Goal: Task Accomplishment & Management: Complete application form

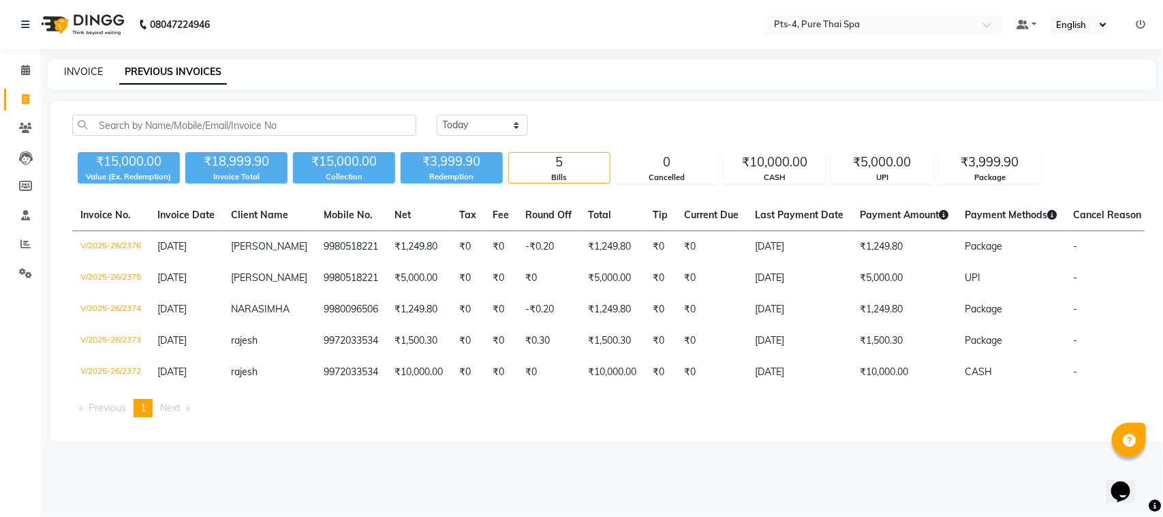
click at [93, 65] on link "INVOICE" at bounding box center [83, 71] width 39 height 12
select select "6459"
select select "service"
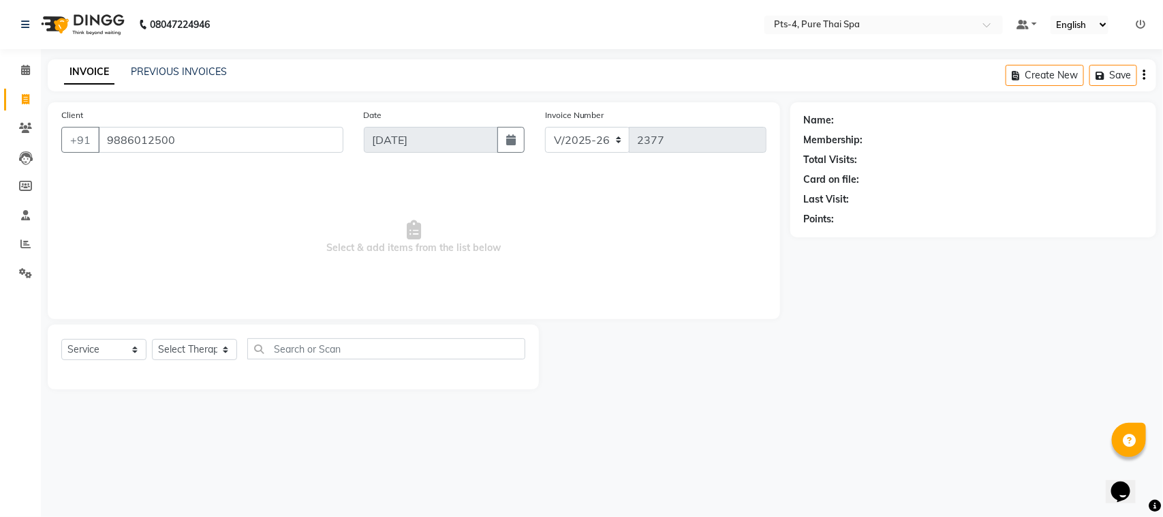
type input "9886012500"
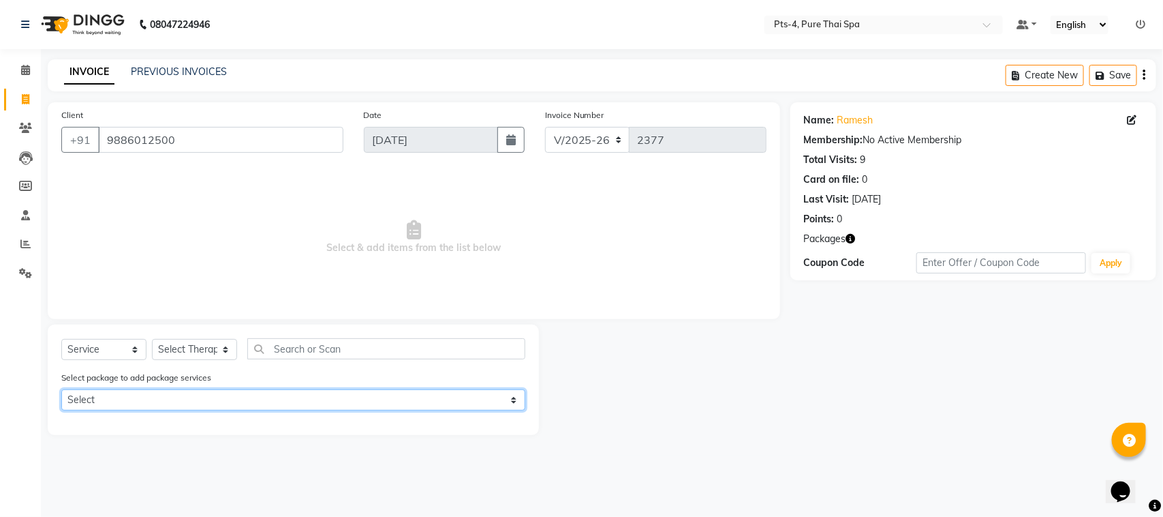
click at [202, 393] on select "Select PTS PACKAGE (5K) 4 SERVICES PTS PACKAGE (5K) 4 SERVICES PTS PACKAGE (5K)…" at bounding box center [293, 399] width 464 height 21
select select "1: Object"
click at [61, 389] on select "Select PTS PACKAGE (5K) 4 SERVICES PTS PACKAGE (5K) 4 SERVICES PTS PACKAGE (5K)…" at bounding box center [293, 399] width 464 height 21
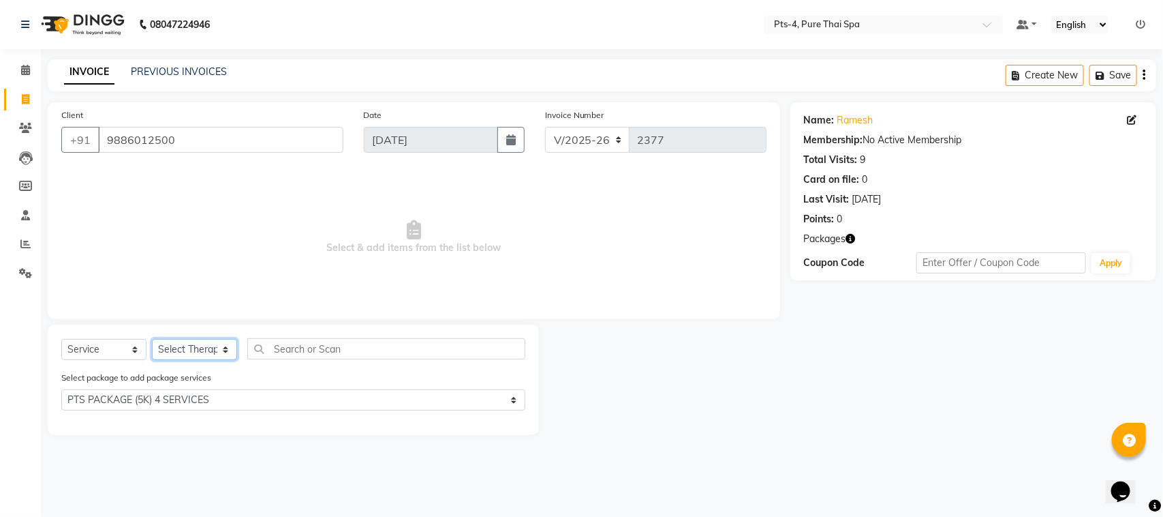
click at [209, 350] on select "Select Therapist [PERSON_NAME] NE [PERSON_NAME] anyone [PERSON_NAME] Candy FON …" at bounding box center [194, 349] width 85 height 21
click at [219, 356] on select "Select Therapist [PERSON_NAME] NE [PERSON_NAME] anyone [PERSON_NAME] Candy FON …" at bounding box center [194, 349] width 85 height 21
select select "83035"
click at [152, 339] on select "Select Therapist [PERSON_NAME] NE [PERSON_NAME] anyone [PERSON_NAME] Candy FON …" at bounding box center [194, 349] width 85 height 21
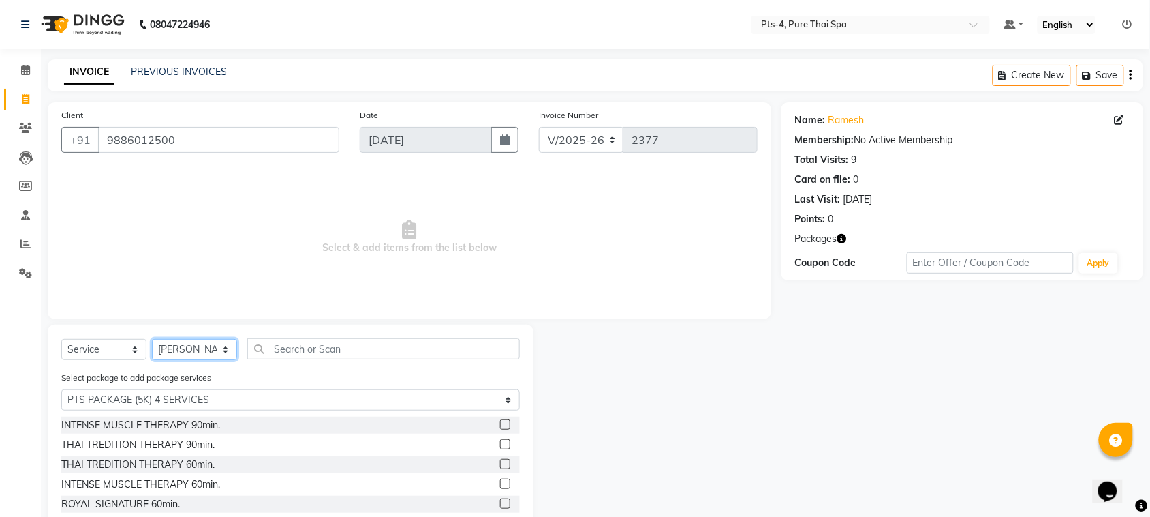
scroll to position [80, 0]
click at [184, 478] on div "ROYAL SIGNATURE THERAPY 90min." at bounding box center [144, 482] width 166 height 14
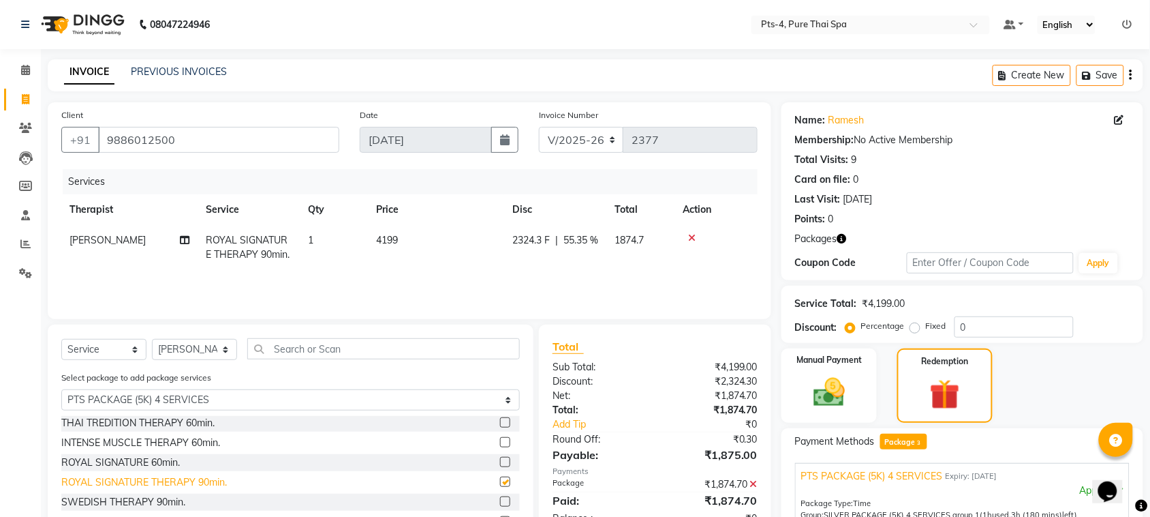
checkbox input "false"
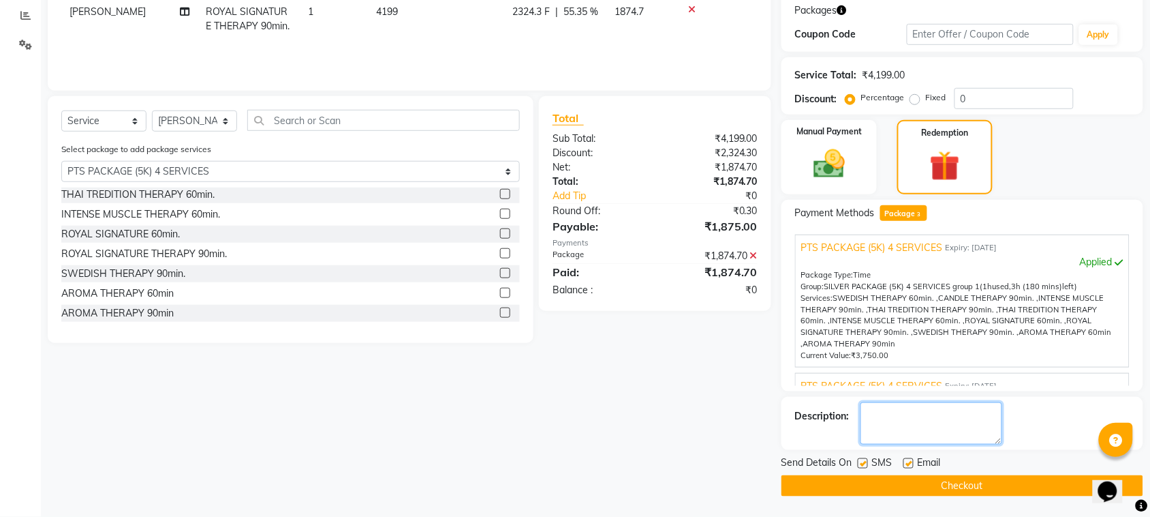
click at [903, 420] on textarea at bounding box center [932, 423] width 142 height 42
type textarea "520"
click at [866, 459] on label at bounding box center [863, 463] width 10 height 10
click at [866, 459] on input "checkbox" at bounding box center [862, 463] width 9 height 9
checkbox input "false"
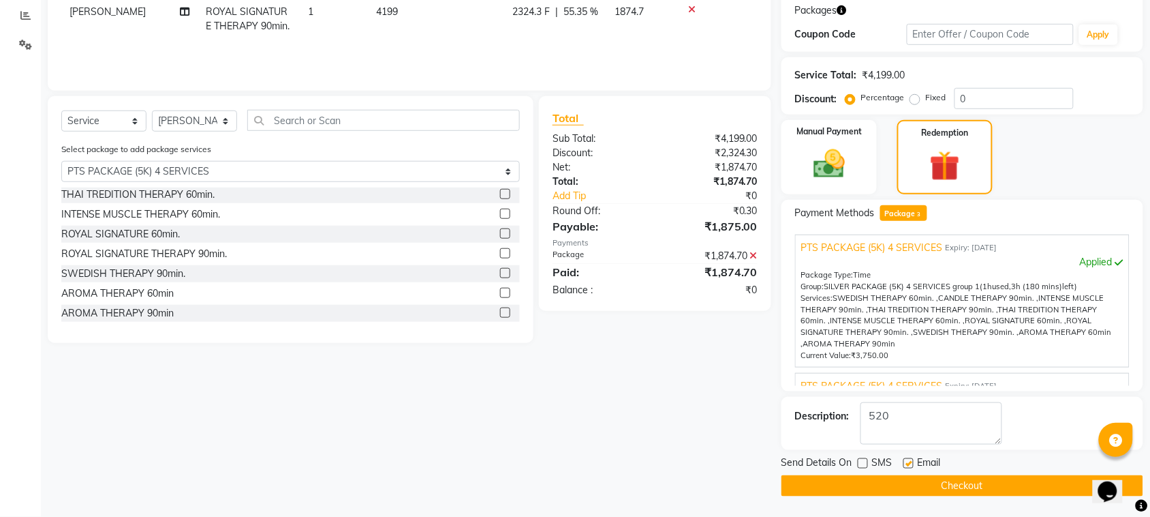
click at [906, 462] on label at bounding box center [909, 463] width 10 height 10
click at [906, 462] on input "checkbox" at bounding box center [908, 463] width 9 height 9
checkbox input "false"
click at [883, 491] on button "Checkout" at bounding box center [963, 485] width 362 height 21
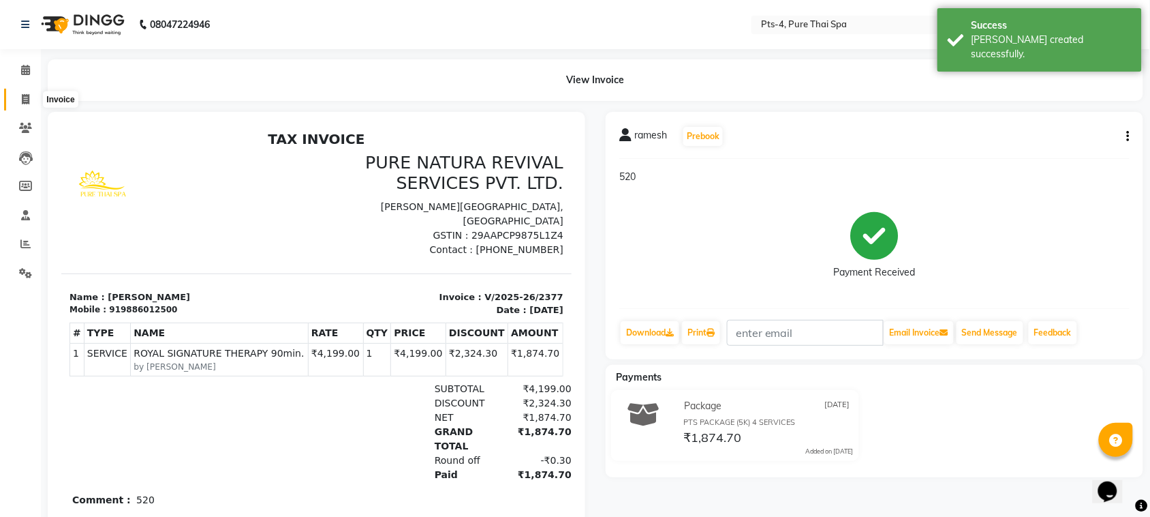
click at [25, 97] on icon at bounding box center [25, 99] width 7 height 10
select select "service"
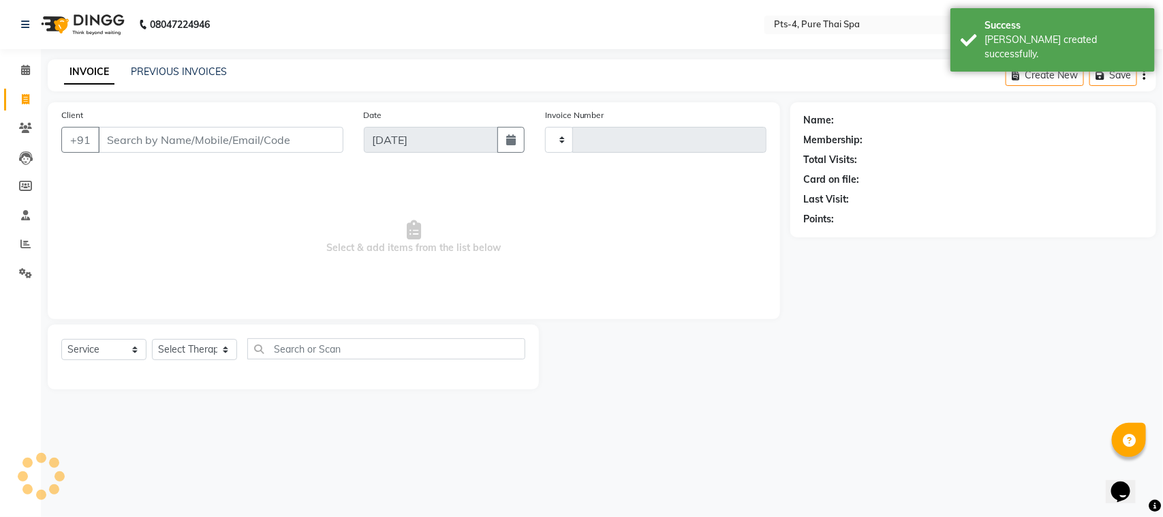
type input "2378"
select select "6459"
click at [168, 73] on link "PREVIOUS INVOICES" at bounding box center [179, 71] width 96 height 12
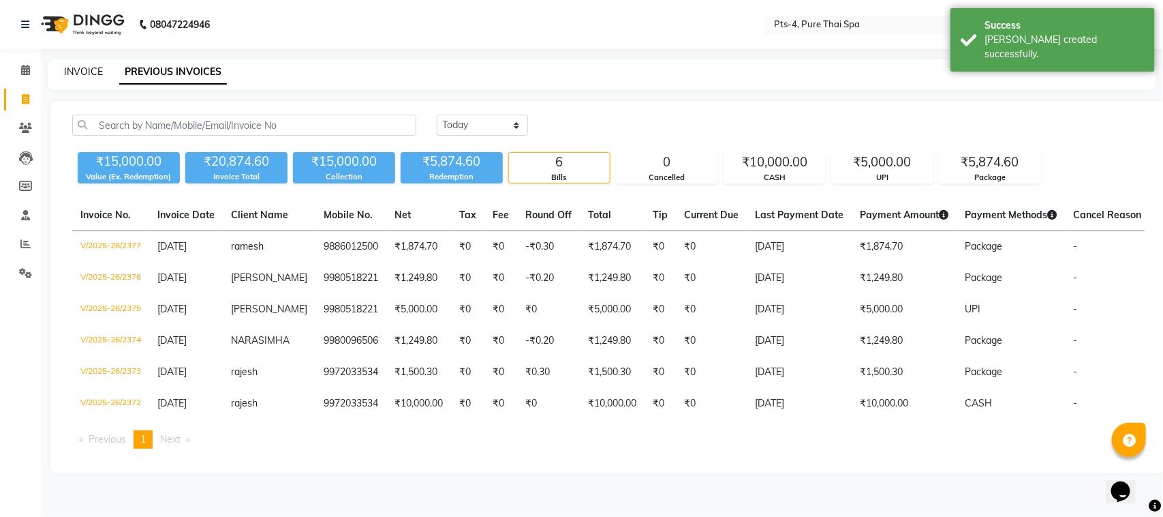
click at [91, 74] on link "INVOICE" at bounding box center [83, 71] width 39 height 12
select select "6459"
select select "service"
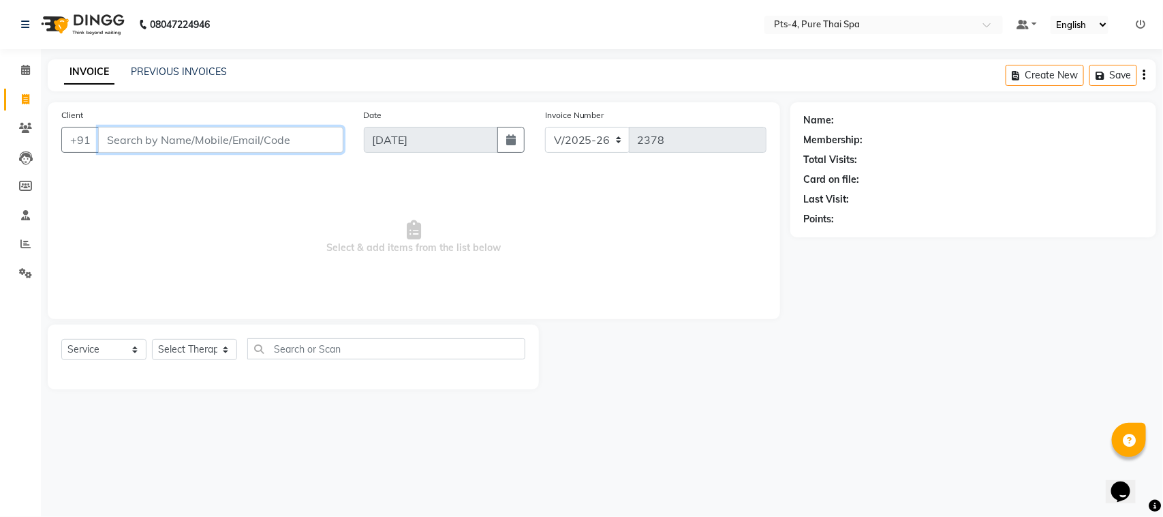
paste input "9845204358"
type input "9845204358"
click at [307, 137] on span "Add Client" at bounding box center [308, 140] width 54 height 14
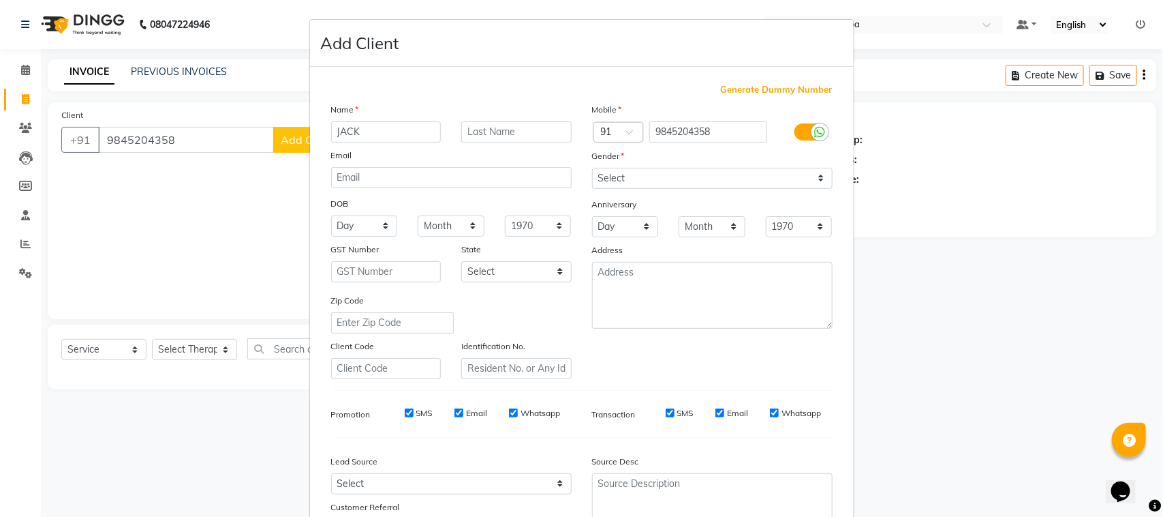
type input "JACK"
click at [727, 178] on select "Select [DEMOGRAPHIC_DATA] [DEMOGRAPHIC_DATA] Other Prefer Not To Say" at bounding box center [712, 178] width 241 height 21
select select "[DEMOGRAPHIC_DATA]"
click at [592, 168] on select "Select [DEMOGRAPHIC_DATA] [DEMOGRAPHIC_DATA] Other Prefer Not To Say" at bounding box center [712, 178] width 241 height 21
click at [405, 410] on input "SMS" at bounding box center [409, 412] width 9 height 9
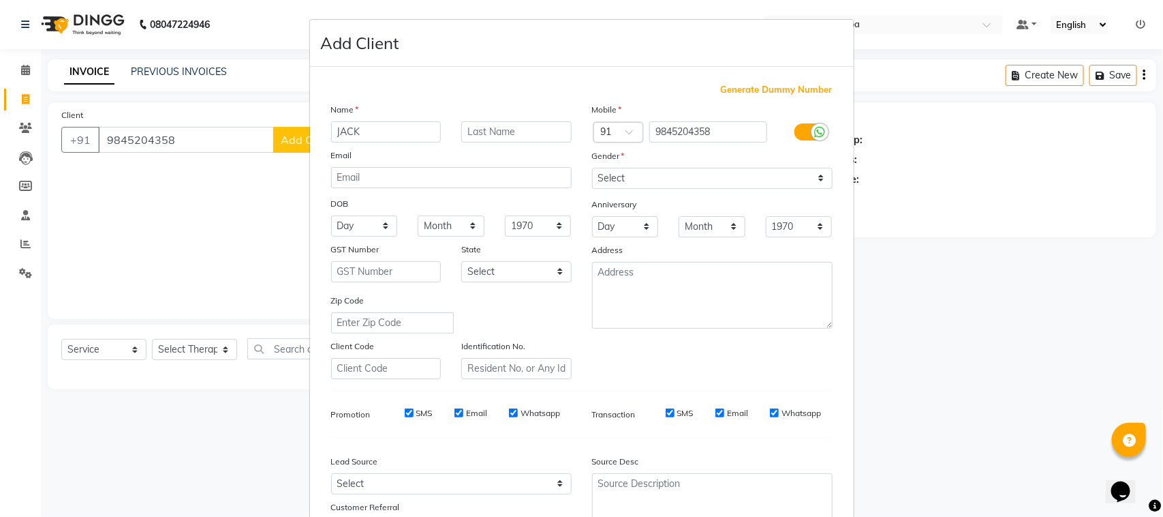
checkbox input "false"
click at [455, 411] on input "Email" at bounding box center [459, 412] width 9 height 9
checkbox input "false"
click at [509, 408] on input "Whatsapp" at bounding box center [513, 412] width 9 height 9
checkbox input "false"
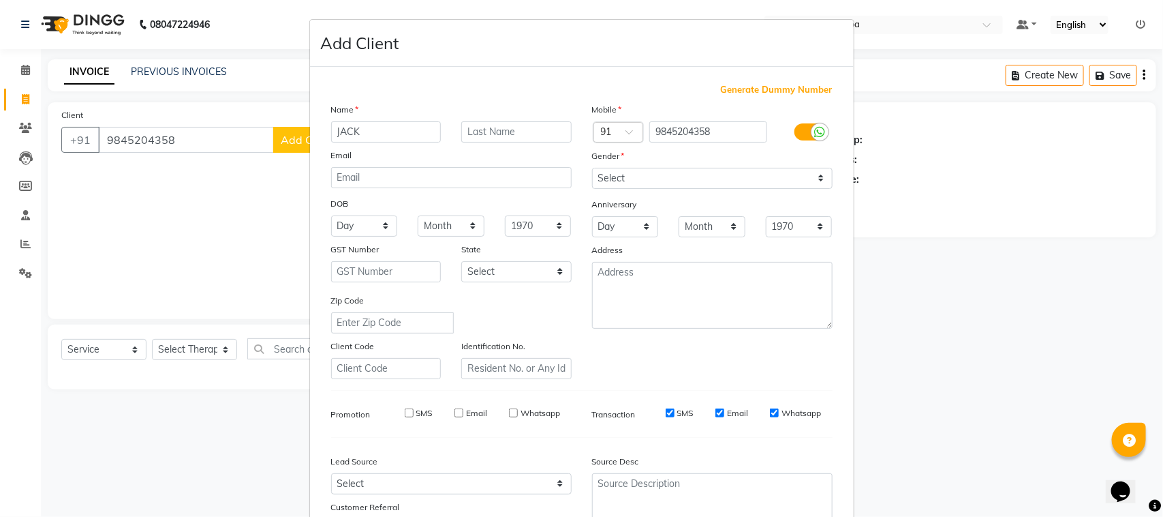
click at [666, 410] on input "SMS" at bounding box center [670, 412] width 9 height 9
checkbox input "false"
click at [717, 410] on input "Email" at bounding box center [720, 412] width 9 height 9
checkbox input "false"
click at [770, 408] on input "Whatsapp" at bounding box center [774, 412] width 9 height 9
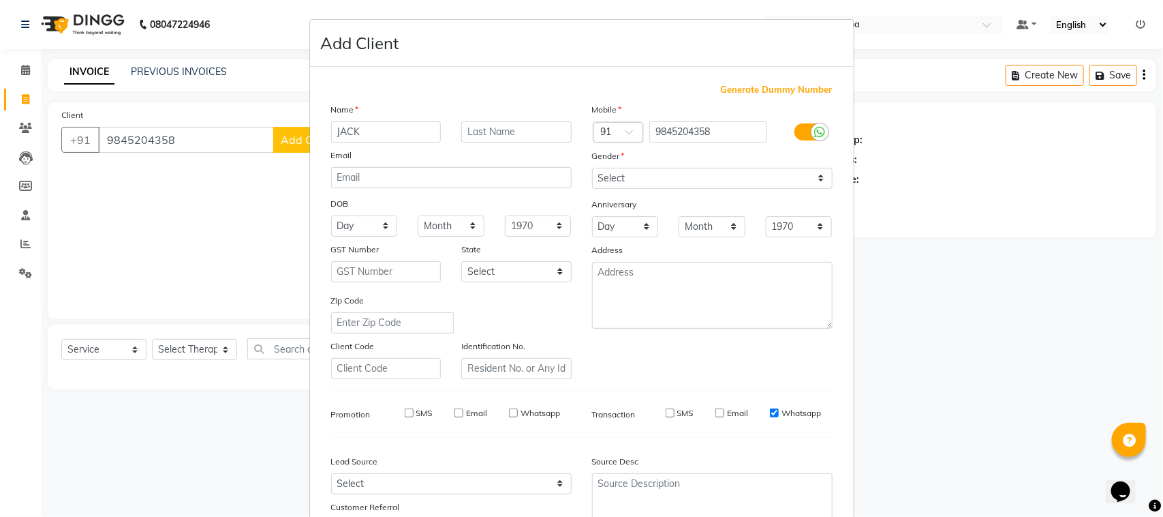
checkbox input "false"
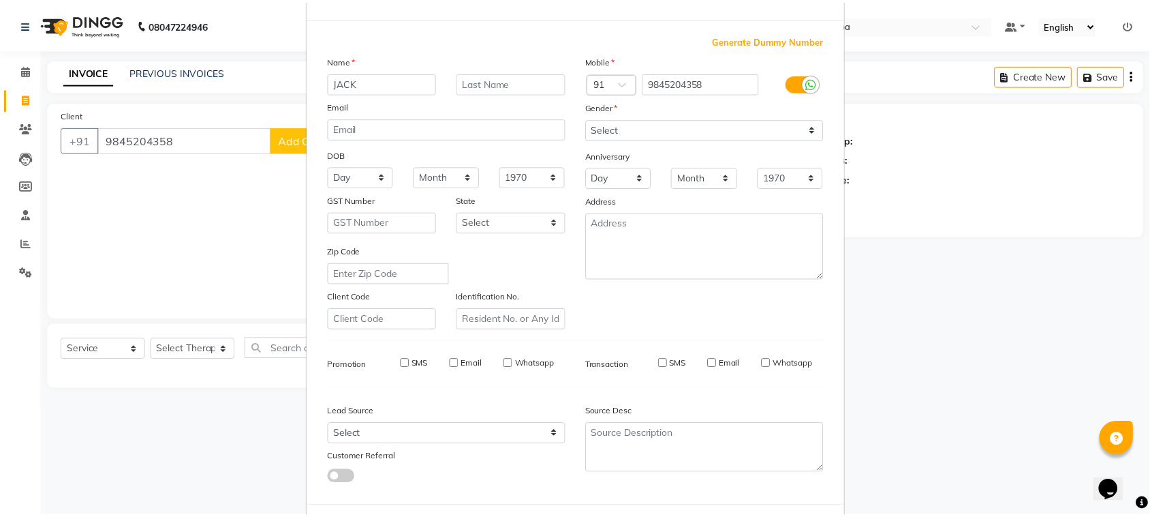
scroll to position [107, 0]
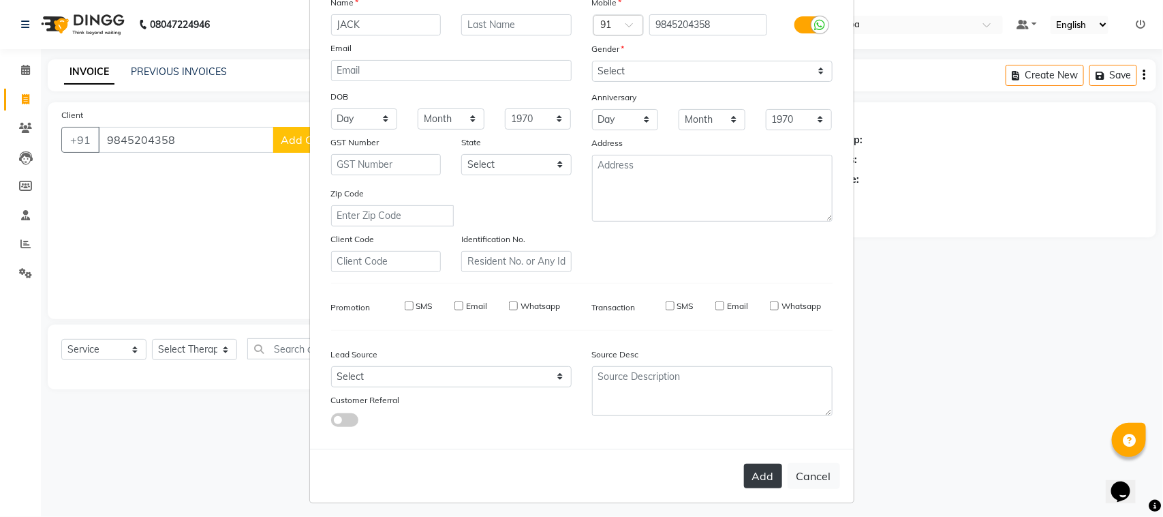
click at [751, 472] on button "Add" at bounding box center [763, 475] width 38 height 25
select select
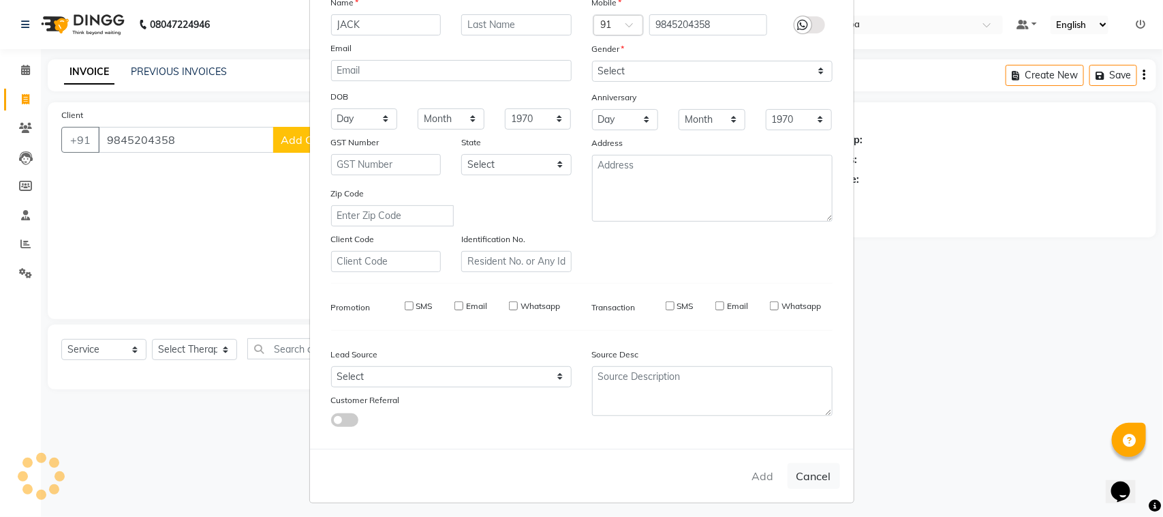
select select
checkbox input "false"
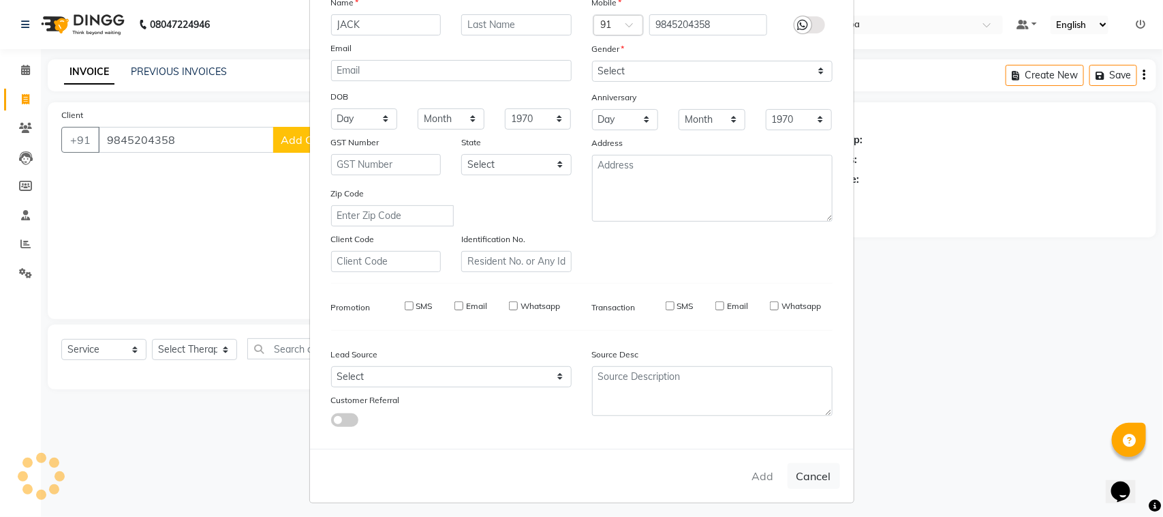
checkbox input "false"
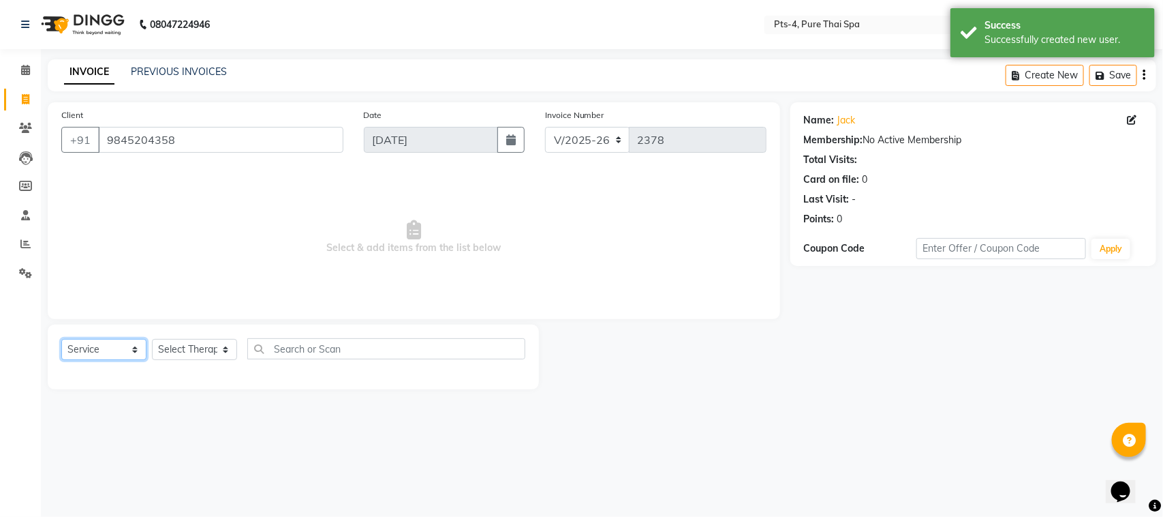
click at [132, 348] on select "Select Service Product Membership Package Voucher Prepaid Gift Card" at bounding box center [103, 349] width 85 height 21
select select "package"
click at [61, 339] on select "Select Service Product Membership Package Voucher Prepaid Gift Card" at bounding box center [103, 349] width 85 height 21
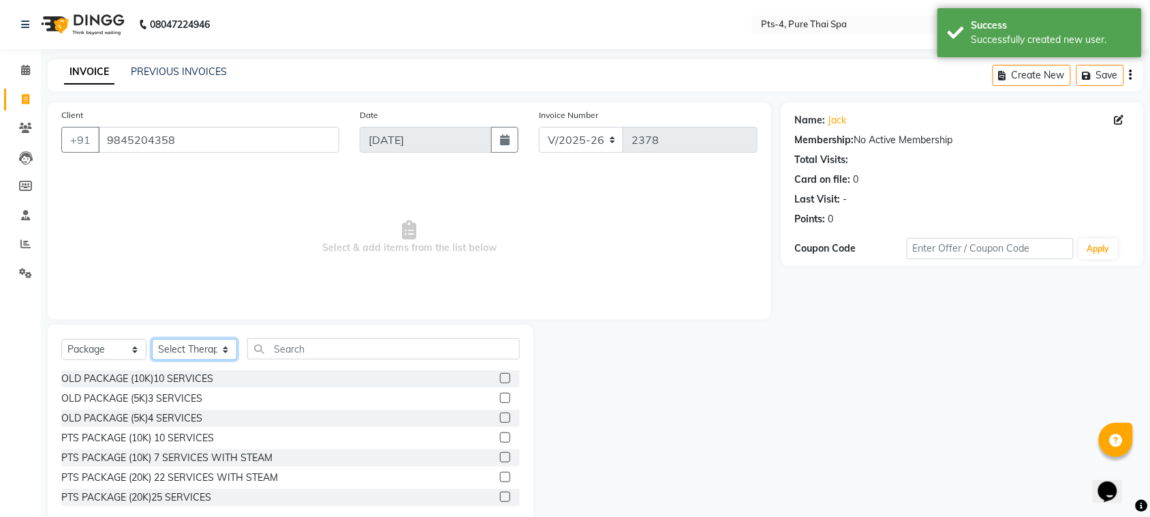
click at [220, 356] on select "Select Therapist [PERSON_NAME] NE [PERSON_NAME] anyone [PERSON_NAME] Candy FON …" at bounding box center [194, 349] width 85 height 21
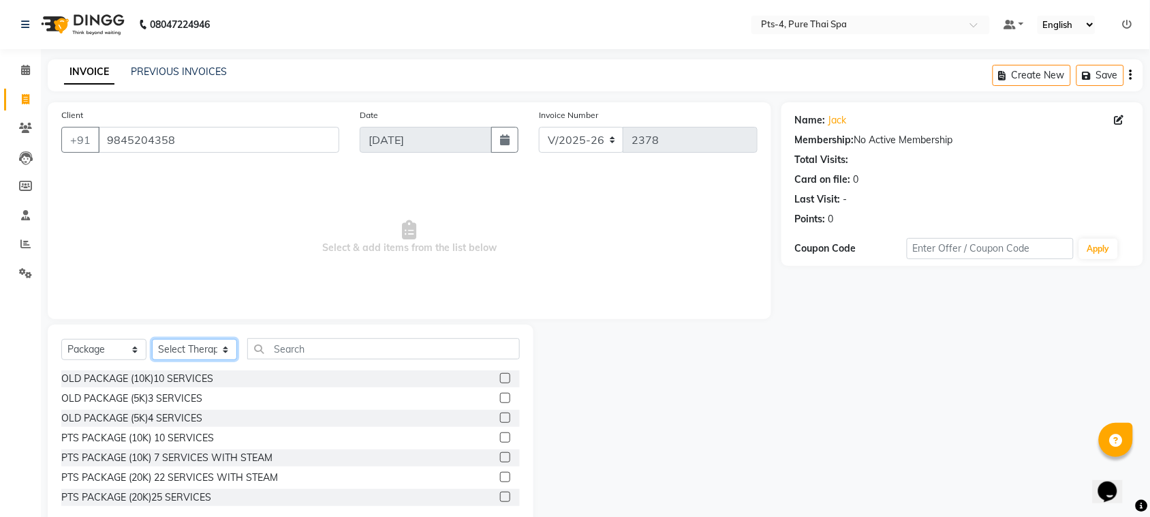
select select "59672"
click at [152, 339] on select "Select Therapist [PERSON_NAME] NE [PERSON_NAME] anyone [PERSON_NAME] Candy FON …" at bounding box center [194, 349] width 85 height 21
click at [192, 436] on div "PTS PACKAGE (10K) 10 SERVICES" at bounding box center [137, 438] width 153 height 14
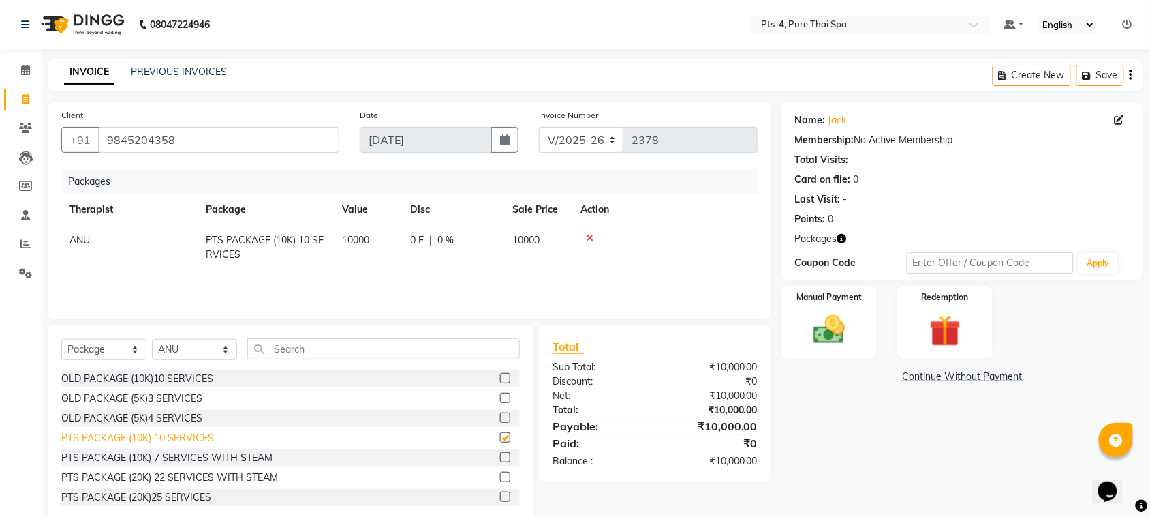
checkbox input "false"
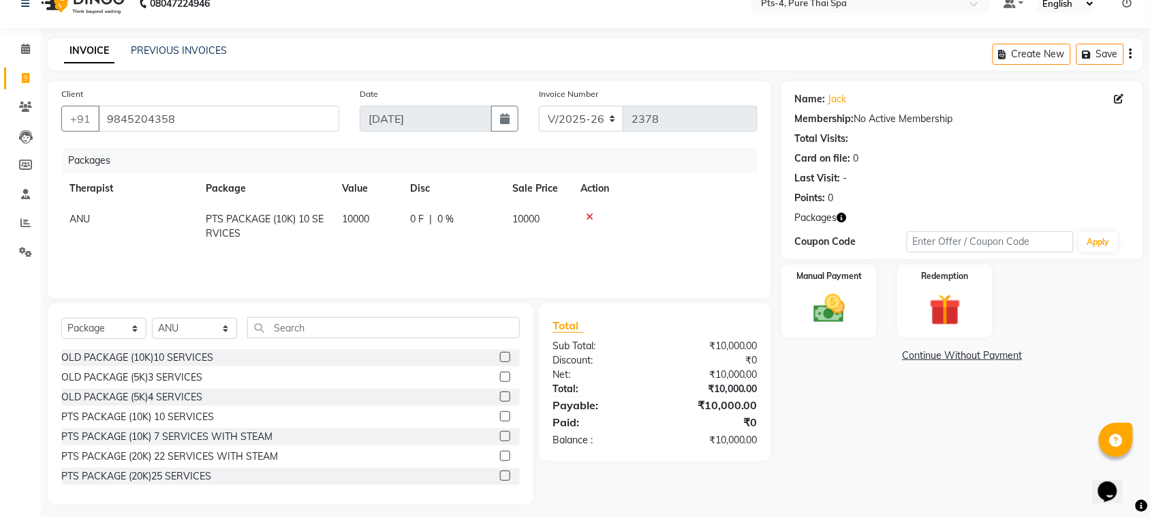
scroll to position [28, 0]
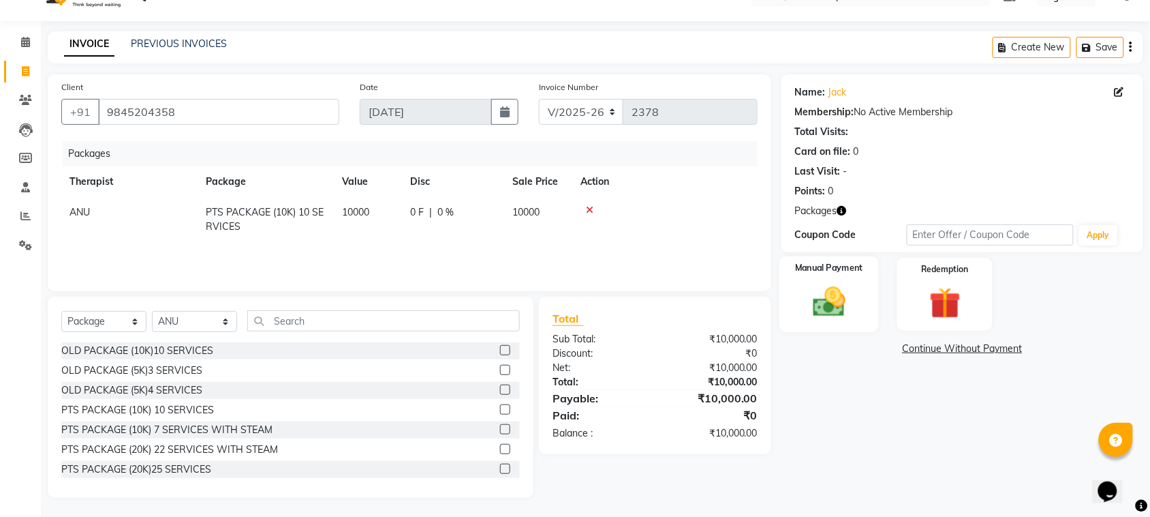
click at [823, 297] on img at bounding box center [829, 301] width 53 height 37
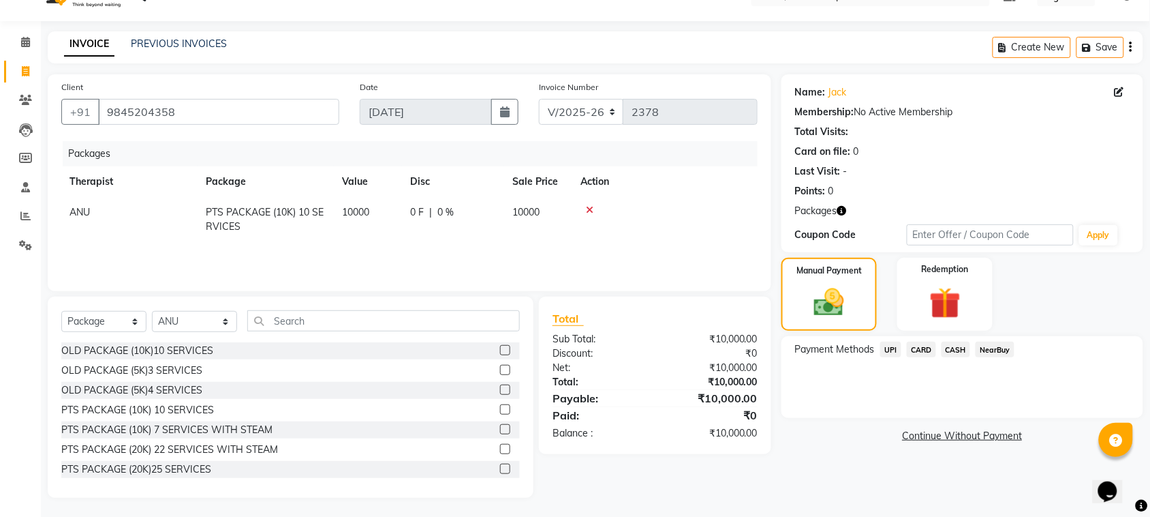
click at [952, 352] on span "CASH" at bounding box center [956, 349] width 29 height 16
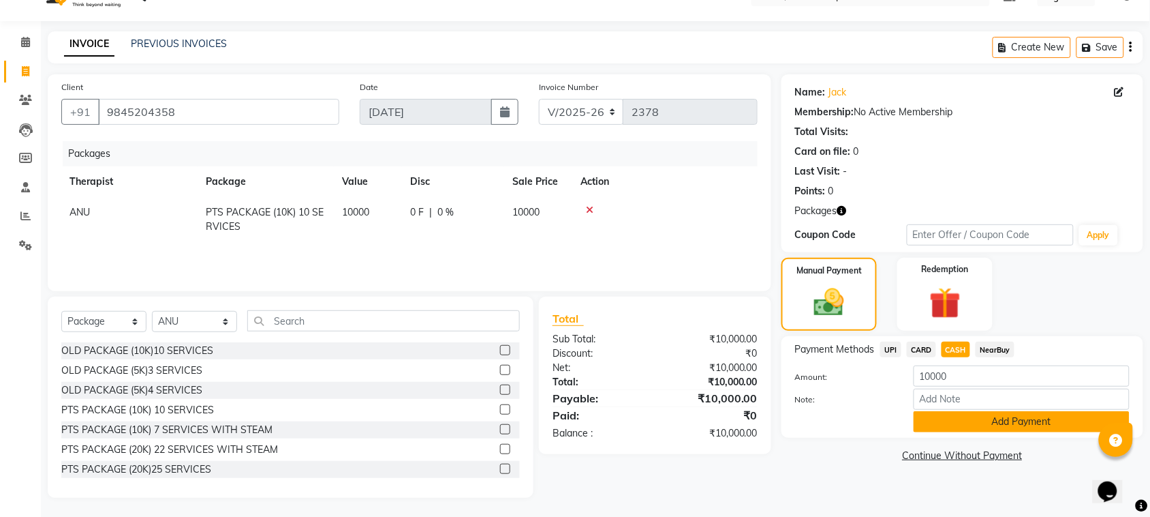
click at [941, 426] on button "Add Payment" at bounding box center [1022, 421] width 216 height 21
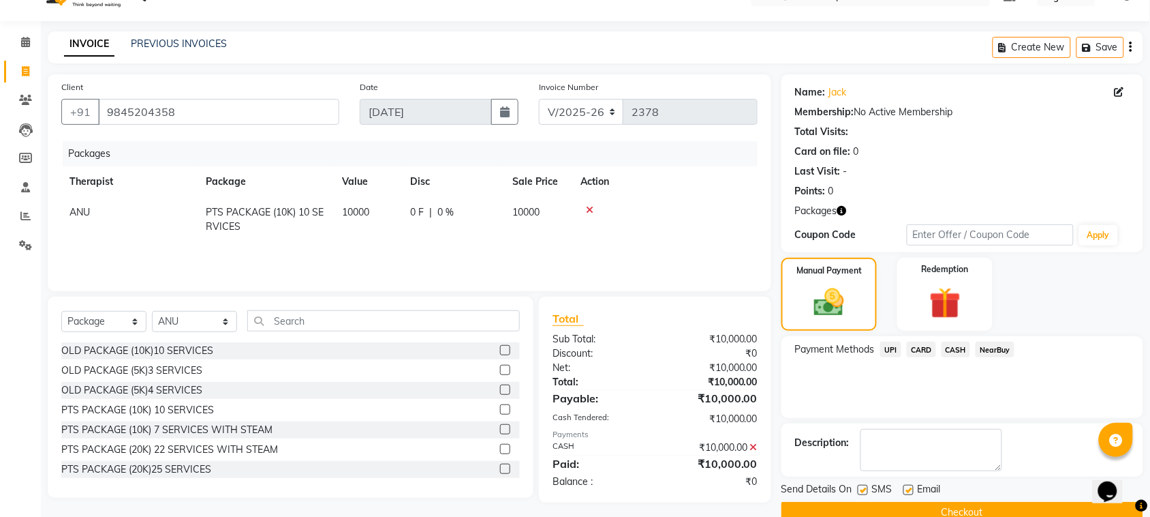
click at [866, 491] on label at bounding box center [863, 490] width 10 height 10
click at [866, 491] on input "checkbox" at bounding box center [862, 490] width 9 height 9
checkbox input "false"
click at [908, 488] on label at bounding box center [909, 490] width 10 height 10
click at [908, 488] on input "checkbox" at bounding box center [908, 490] width 9 height 9
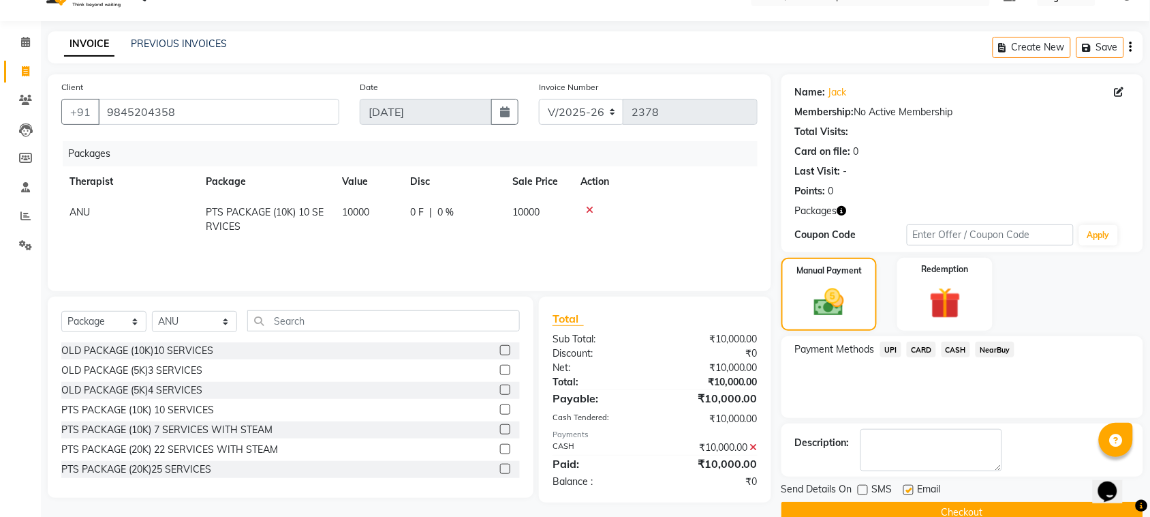
checkbox input "false"
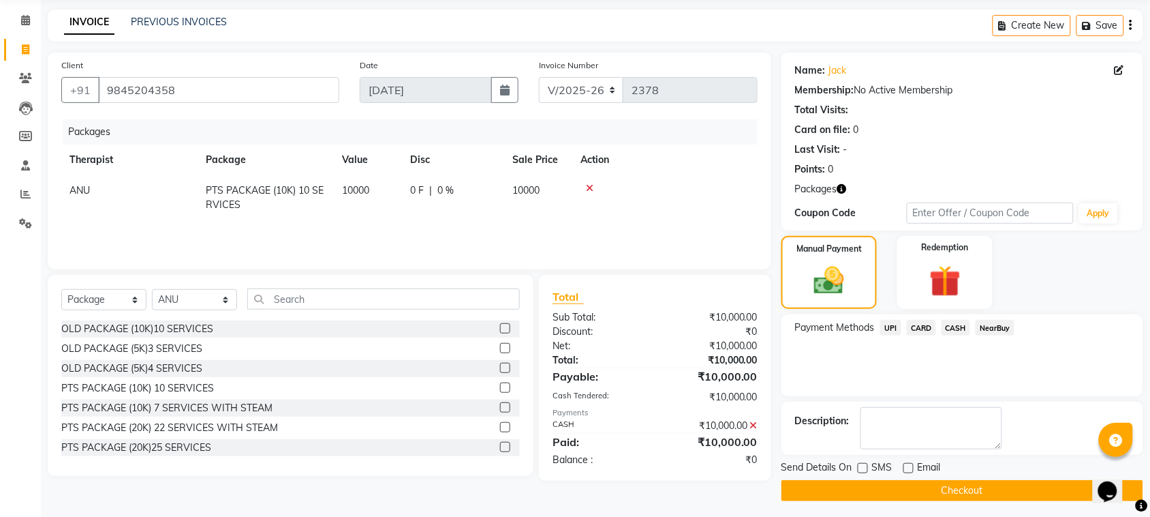
scroll to position [55, 0]
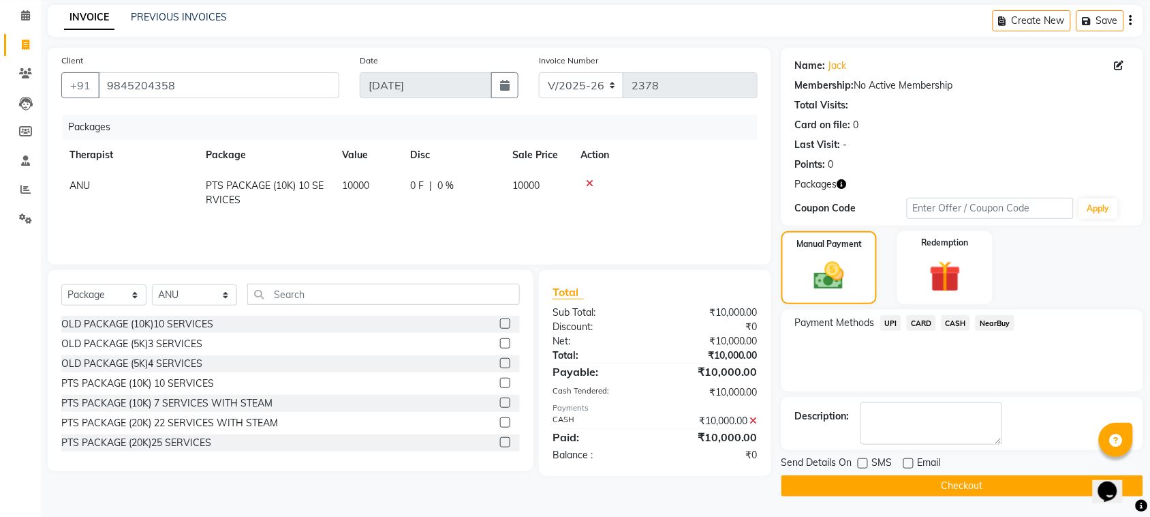
click at [894, 485] on button "Checkout" at bounding box center [963, 485] width 362 height 21
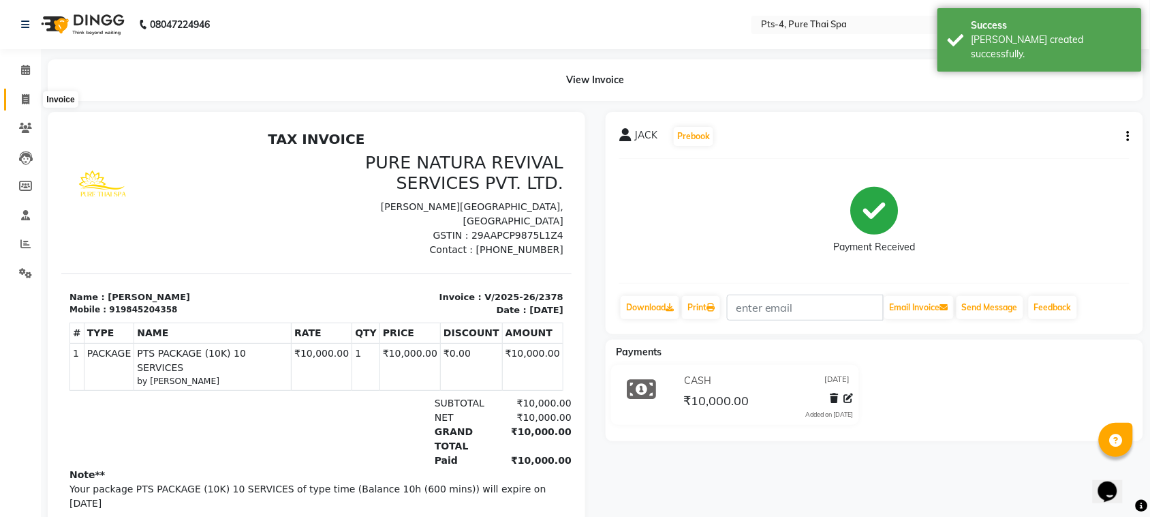
click at [20, 93] on span at bounding box center [26, 100] width 24 height 16
select select "service"
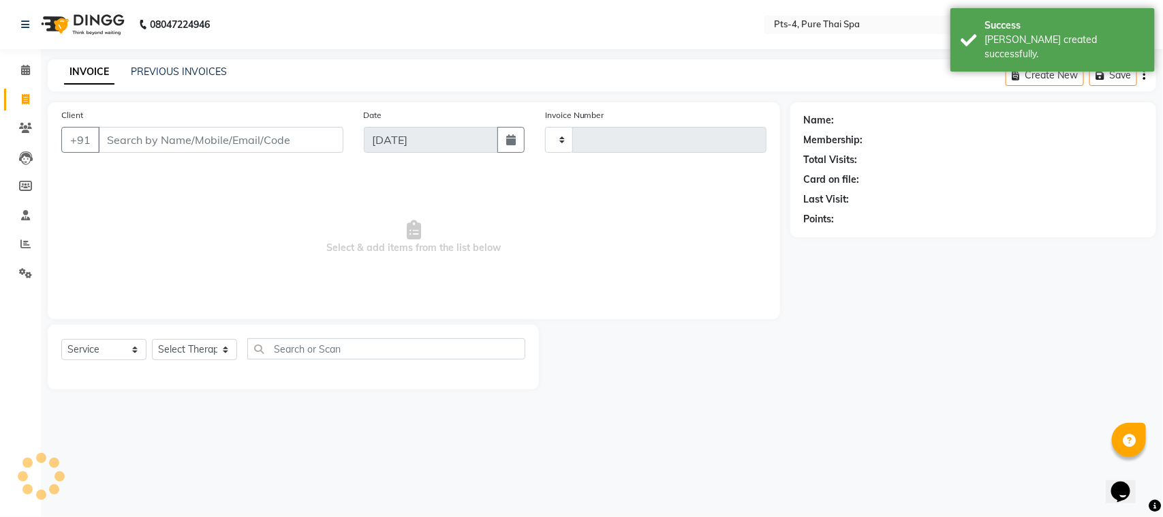
type input "2379"
select select "6459"
click at [176, 66] on link "PREVIOUS INVOICES" at bounding box center [179, 71] width 96 height 12
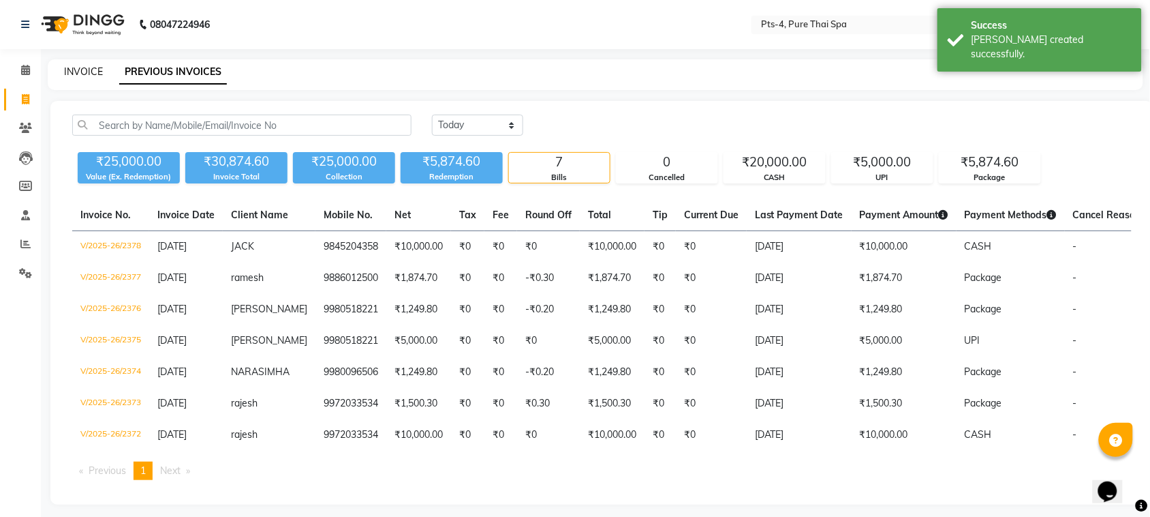
click at [79, 67] on link "INVOICE" at bounding box center [83, 71] width 39 height 12
select select "service"
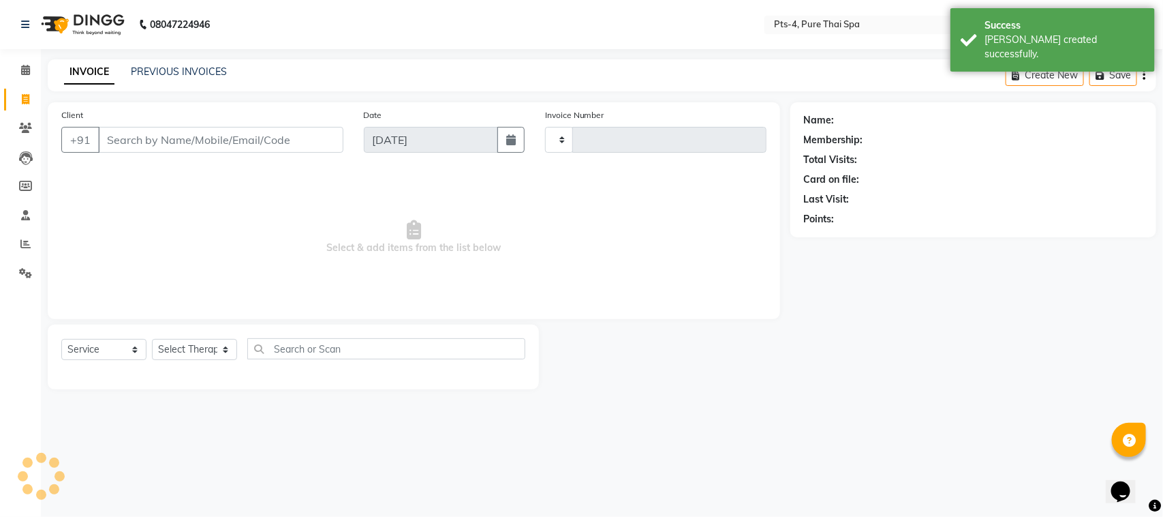
type input "2379"
select select "6459"
type input "9845204358"
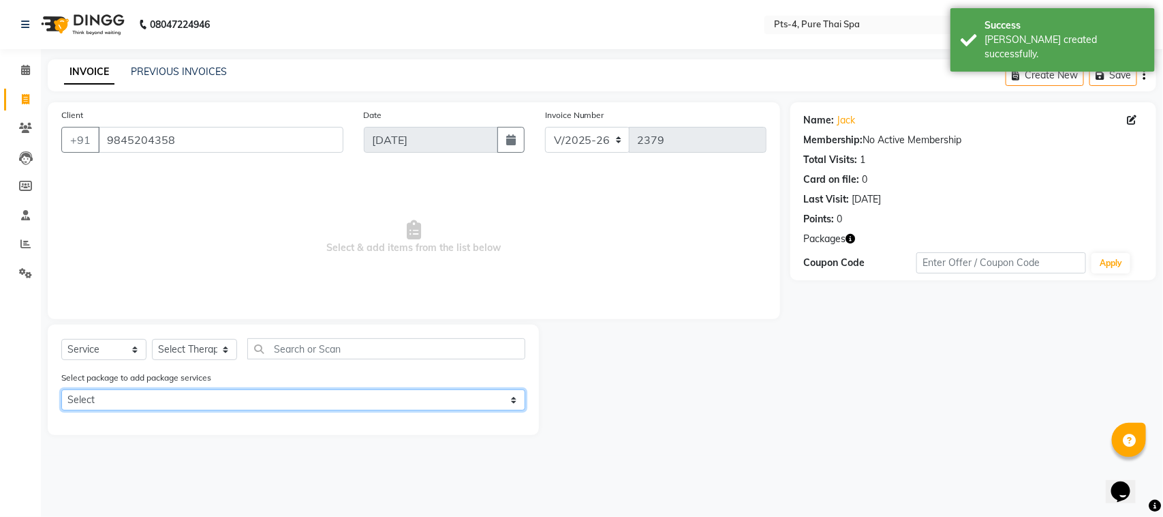
click at [184, 402] on select "Select PTS PACKAGE (10K) 10 SERVICES" at bounding box center [293, 399] width 464 height 21
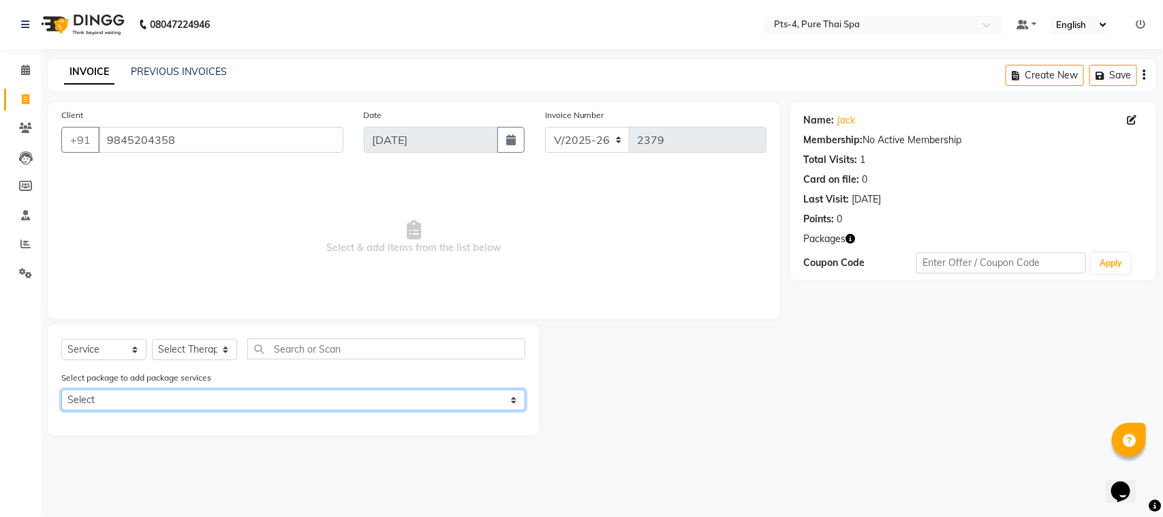
select select "1: Object"
click at [61, 389] on select "Select PTS PACKAGE (10K) 10 SERVICES" at bounding box center [293, 399] width 464 height 21
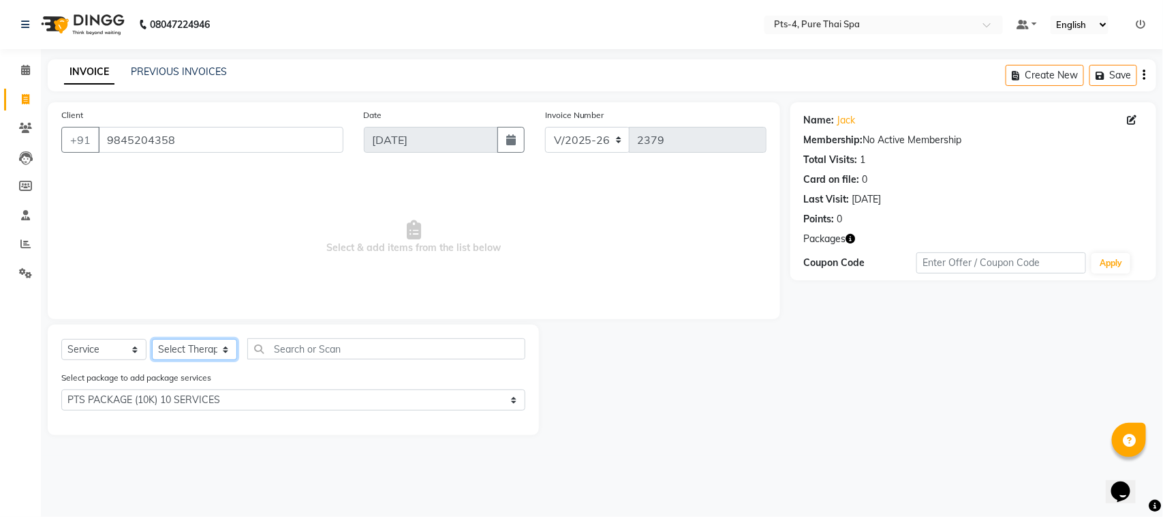
click at [222, 348] on select "Select Therapist [PERSON_NAME] NE [PERSON_NAME] anyone [PERSON_NAME] Candy FON …" at bounding box center [194, 349] width 85 height 21
select select "84268"
click at [152, 339] on select "Select Therapist [PERSON_NAME] NE [PERSON_NAME] anyone [PERSON_NAME] Candy FON …" at bounding box center [194, 349] width 85 height 21
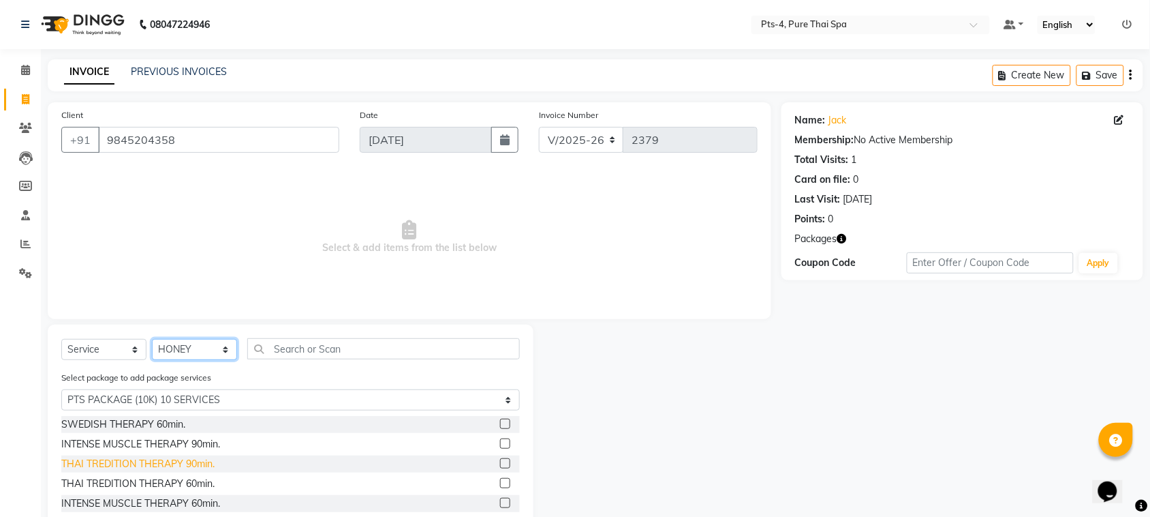
scroll to position [61, 0]
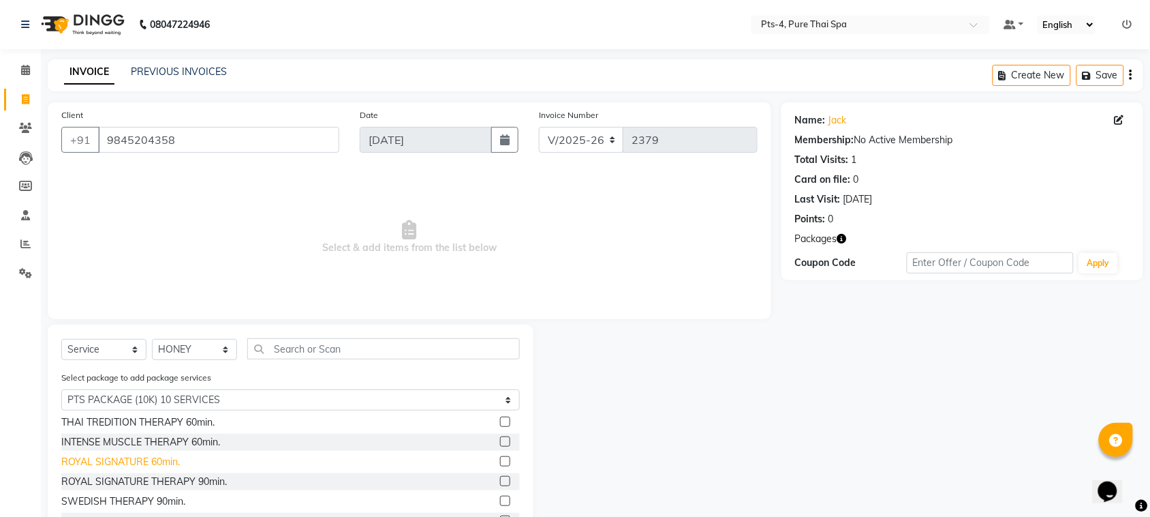
click at [147, 458] on div "ROYAL SIGNATURE 60min." at bounding box center [120, 462] width 119 height 14
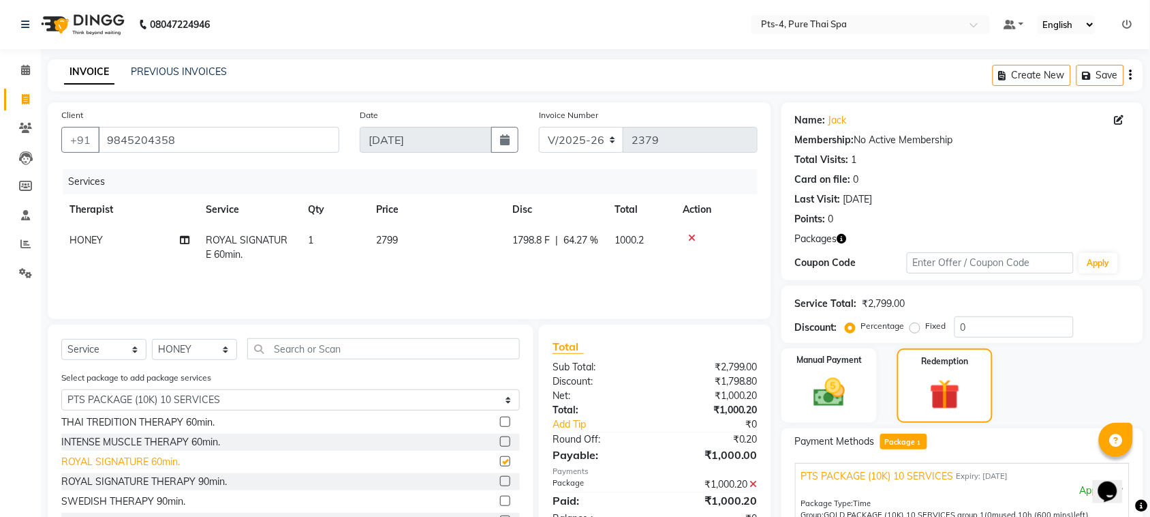
checkbox input "false"
click at [219, 345] on select "Select Therapist [PERSON_NAME] NE [PERSON_NAME] anyone [PERSON_NAME] Candy FON …" at bounding box center [194, 349] width 85 height 21
select select "52901"
click at [152, 339] on select "Select Therapist [PERSON_NAME] NE [PERSON_NAME] anyone [PERSON_NAME] Candy FON …" at bounding box center [194, 349] width 85 height 21
click at [158, 462] on div "ROYAL SIGNATURE 60min." at bounding box center [120, 462] width 119 height 14
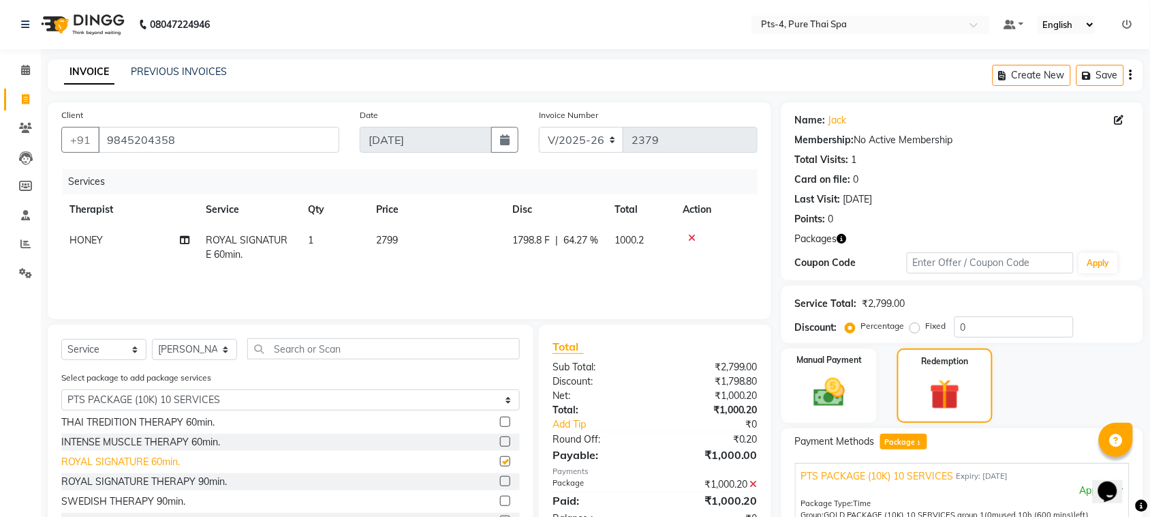
checkbox input "false"
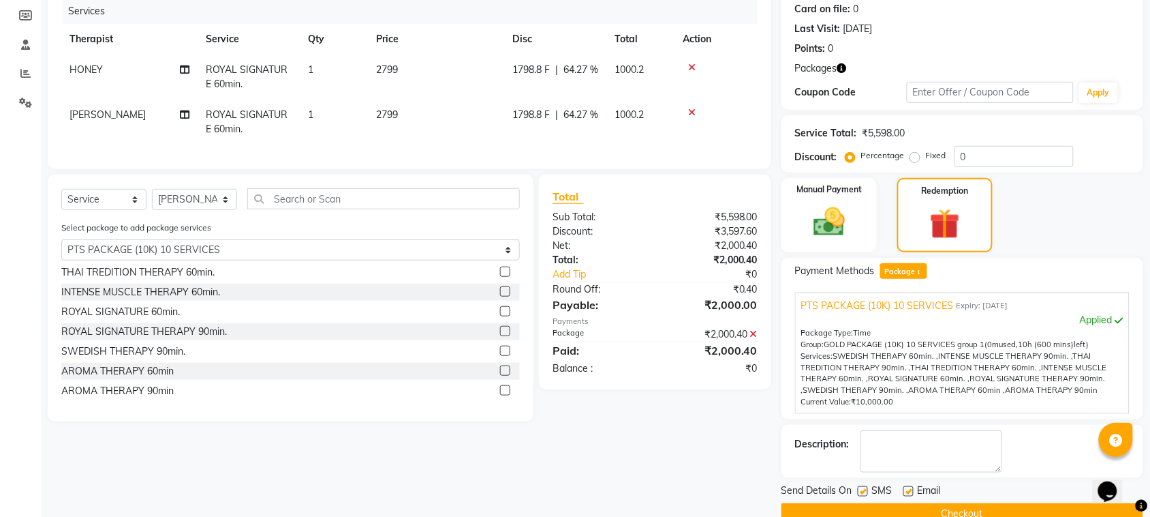
scroll to position [198, 0]
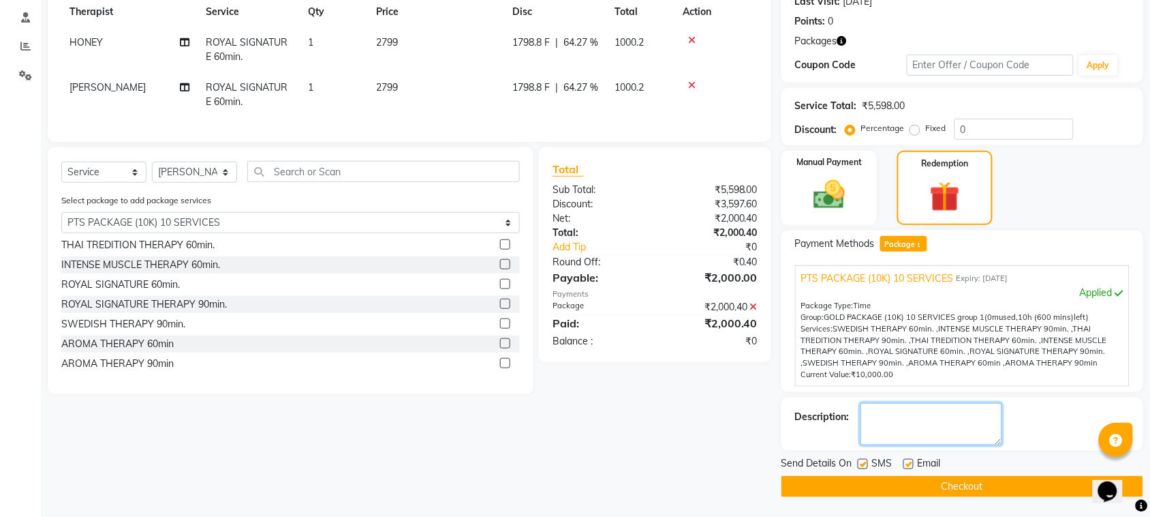
click at [934, 418] on textarea at bounding box center [932, 424] width 142 height 42
type textarea "633"
click at [866, 468] on label at bounding box center [863, 464] width 10 height 10
click at [866, 468] on input "checkbox" at bounding box center [862, 464] width 9 height 9
checkbox input "false"
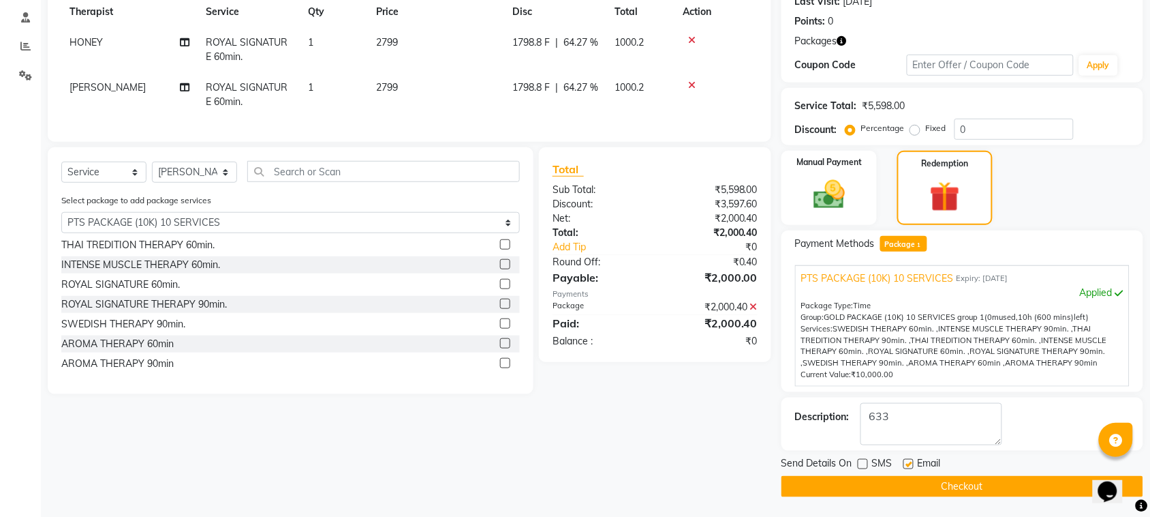
click at [907, 468] on label at bounding box center [909, 464] width 10 height 10
click at [907, 468] on input "checkbox" at bounding box center [908, 464] width 9 height 9
checkbox input "false"
click at [913, 489] on button "Checkout" at bounding box center [963, 486] width 362 height 21
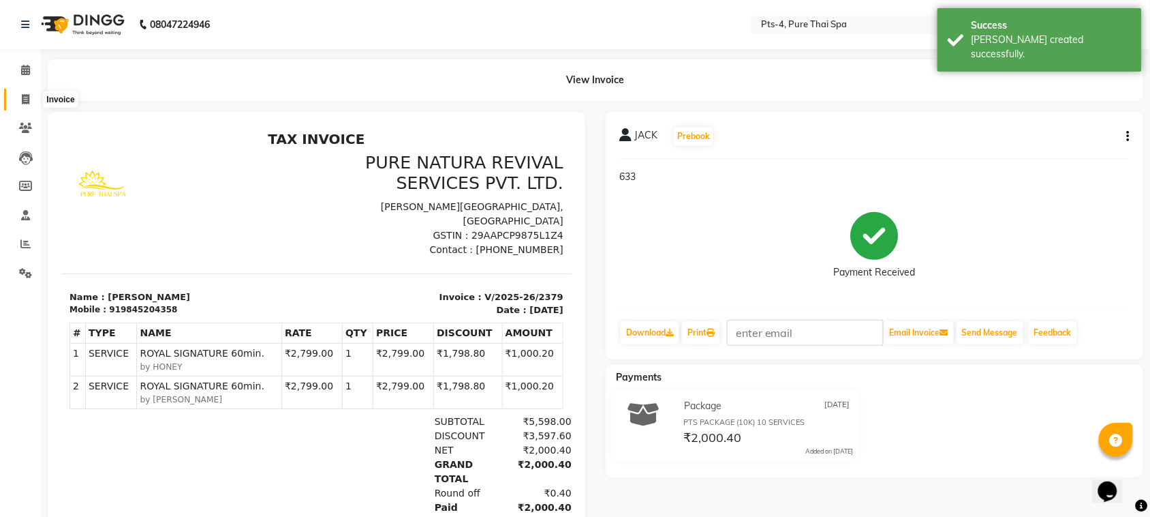
click at [28, 100] on icon at bounding box center [25, 99] width 7 height 10
select select "service"
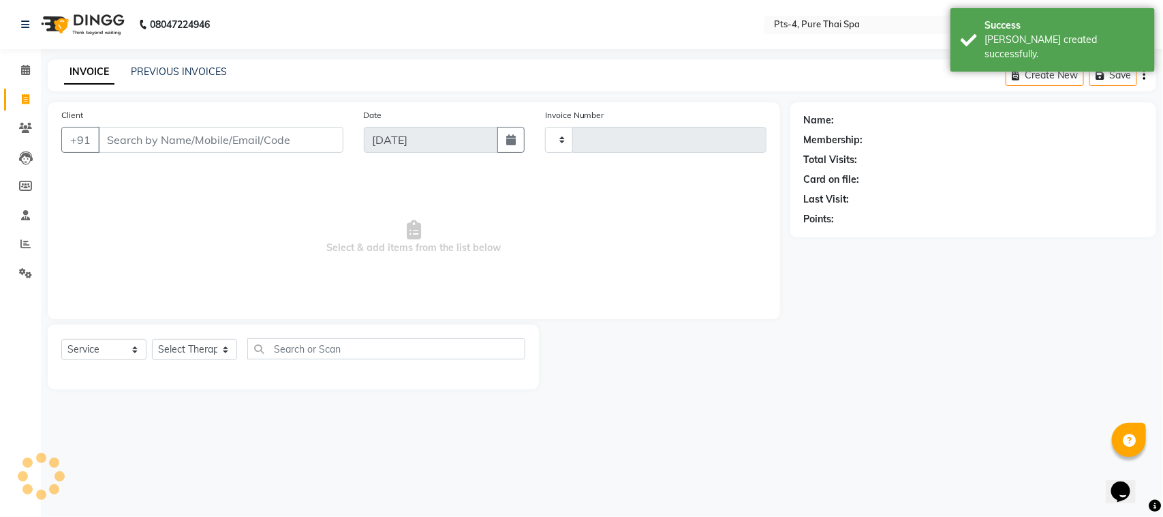
type input "2380"
select select "6459"
click at [183, 72] on link "PREVIOUS INVOICES" at bounding box center [179, 71] width 96 height 12
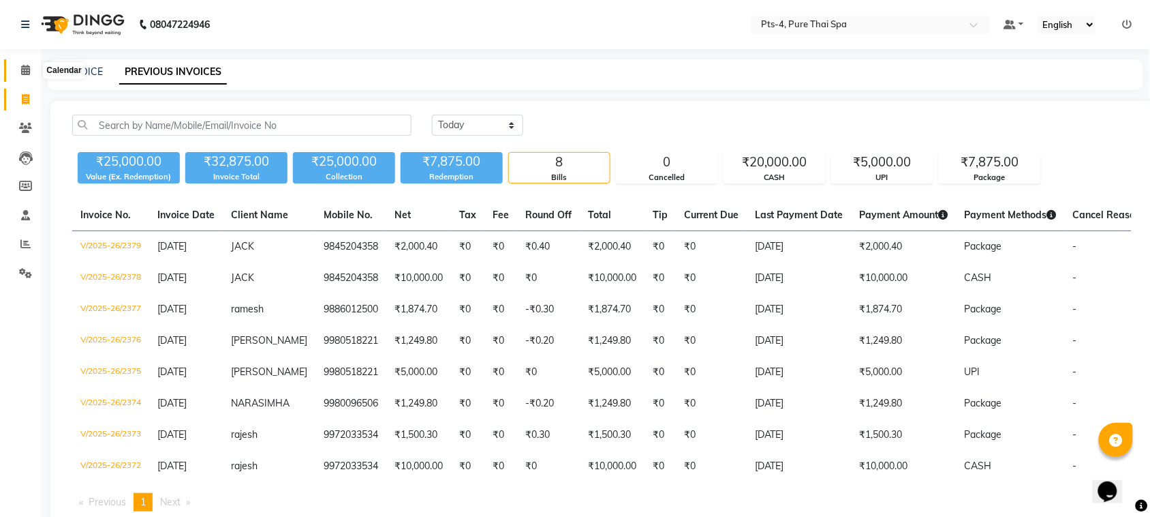
click at [25, 70] on icon at bounding box center [25, 70] width 9 height 10
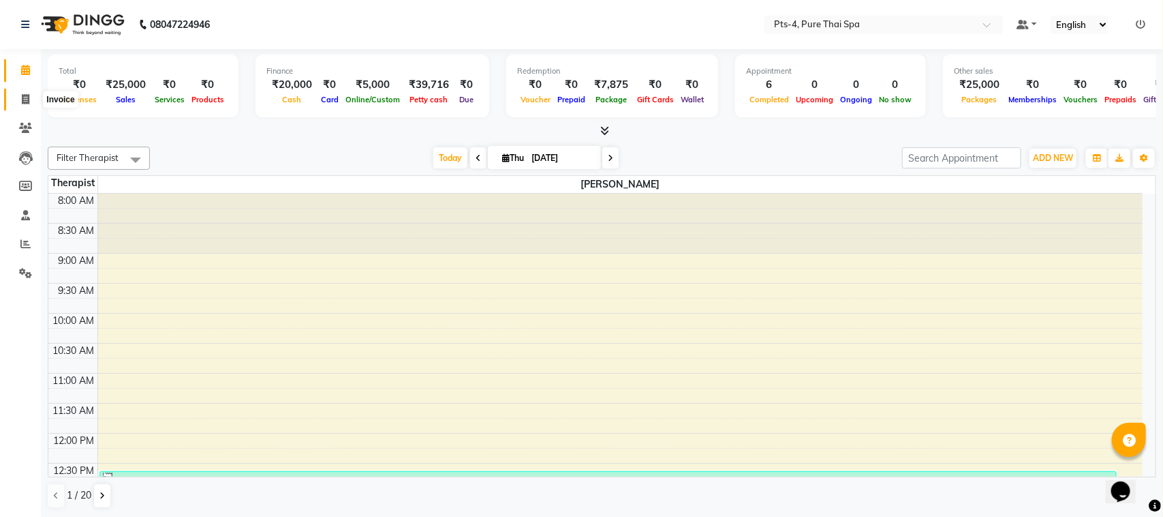
click at [22, 99] on icon at bounding box center [25, 99] width 7 height 10
select select "service"
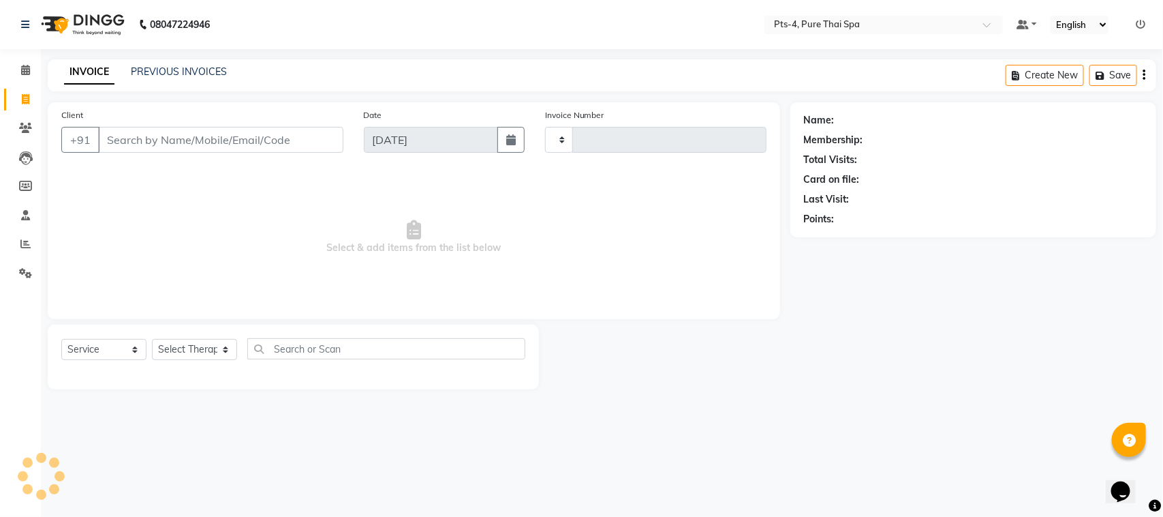
type input "2380"
select select "6459"
drag, startPoint x: 181, startPoint y: 57, endPoint x: 172, endPoint y: 72, distance: 17.7
click at [172, 72] on div "08047224946 Select Location × Pts-4, Pure Thai Spa Default Panel My Panel Engli…" at bounding box center [581, 258] width 1163 height 517
click at [172, 74] on link "PREVIOUS INVOICES" at bounding box center [179, 71] width 96 height 12
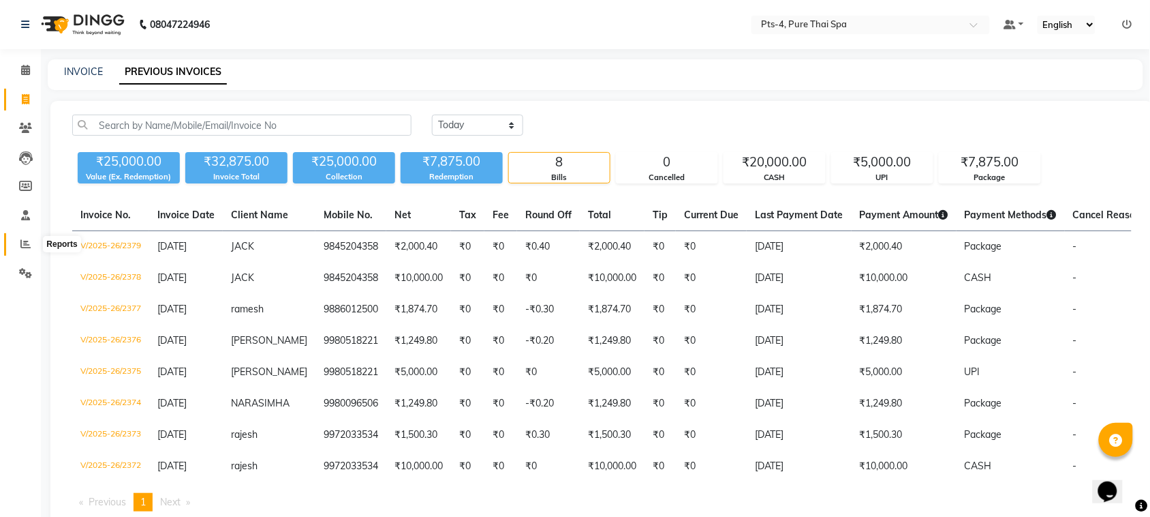
click at [22, 247] on icon at bounding box center [25, 244] width 10 height 10
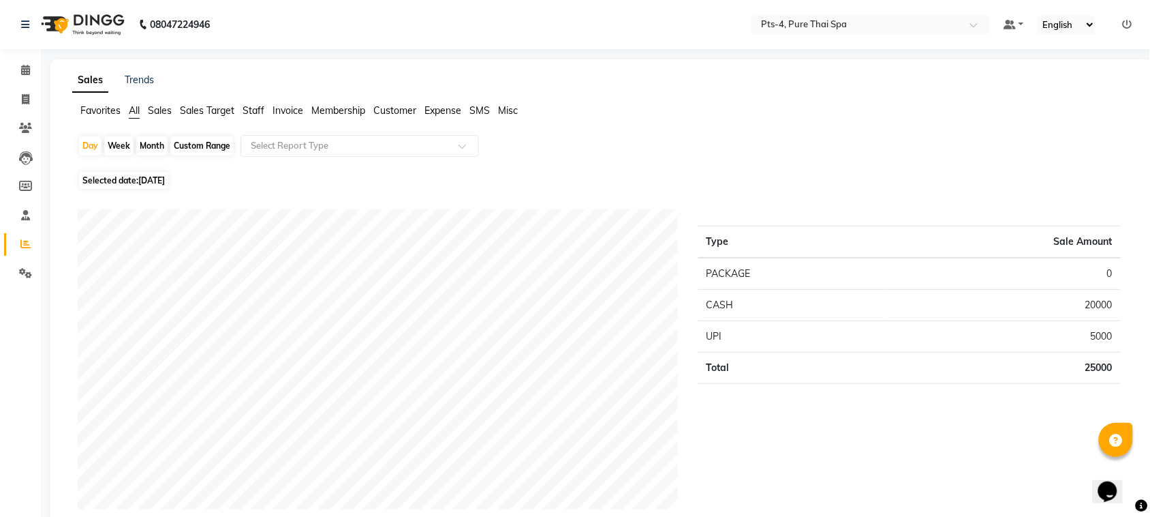
click at [153, 147] on div "Month" at bounding box center [151, 145] width 31 height 19
select select "9"
select select "2025"
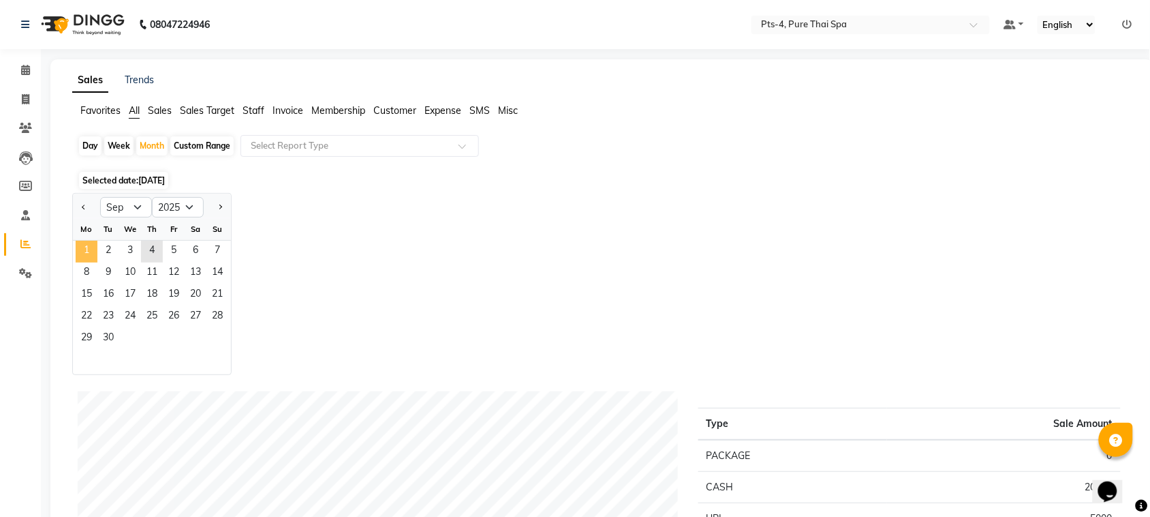
click at [93, 251] on span "1" at bounding box center [87, 252] width 22 height 22
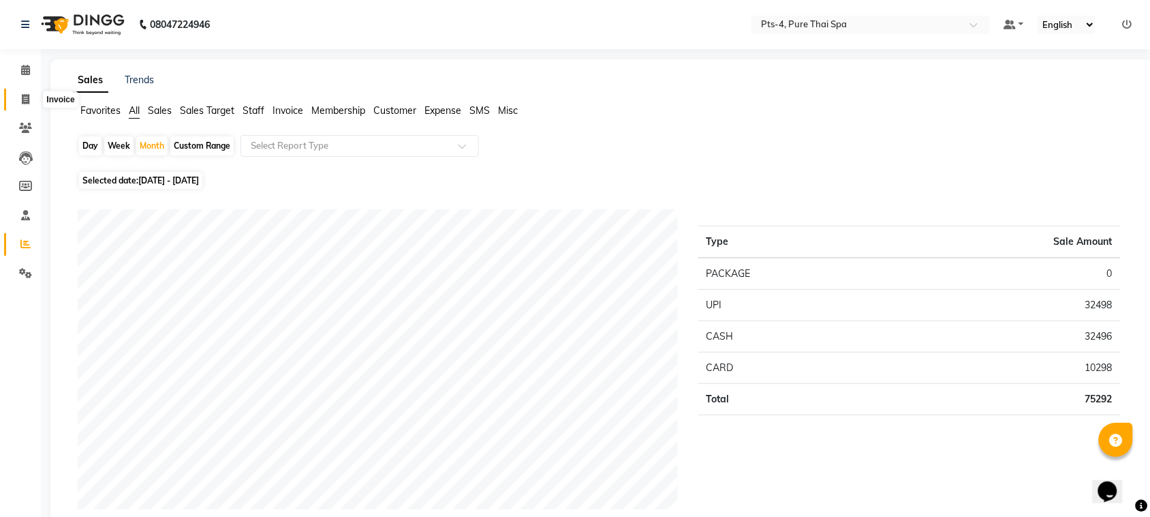
click at [27, 95] on icon at bounding box center [25, 99] width 7 height 10
select select "service"
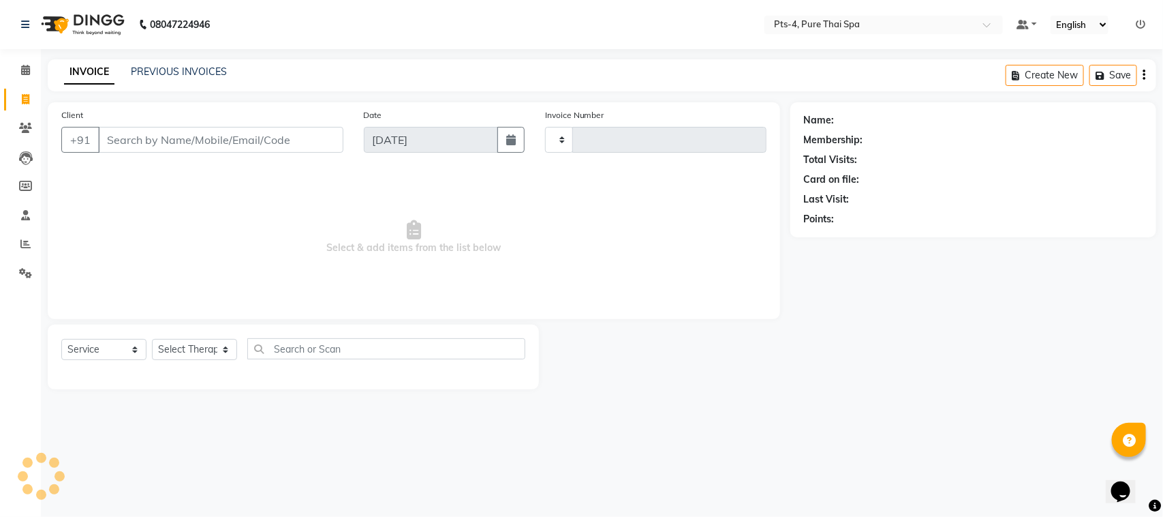
type input "2380"
select select "6459"
click at [141, 144] on input "Client" at bounding box center [220, 140] width 245 height 26
type input "8553567464"
click at [297, 191] on span "Select & add items from the list below" at bounding box center [413, 237] width 705 height 136
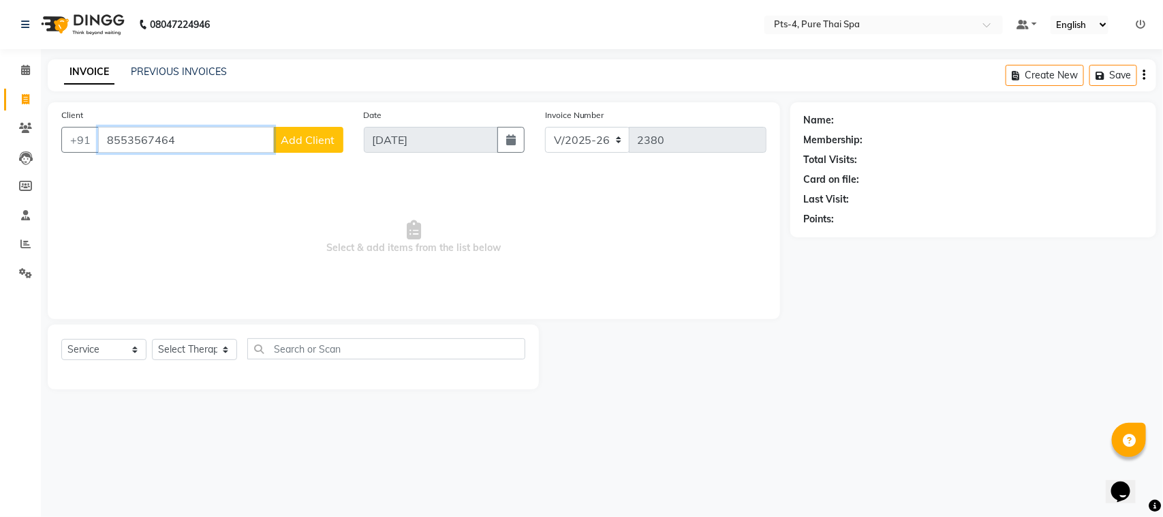
drag, startPoint x: 196, startPoint y: 140, endPoint x: 108, endPoint y: 144, distance: 88.0
click at [98, 141] on input "8553567464" at bounding box center [186, 140] width 176 height 26
click at [121, 148] on input "Client" at bounding box center [220, 140] width 245 height 26
paste input "8553567464"
type input "8553567464"
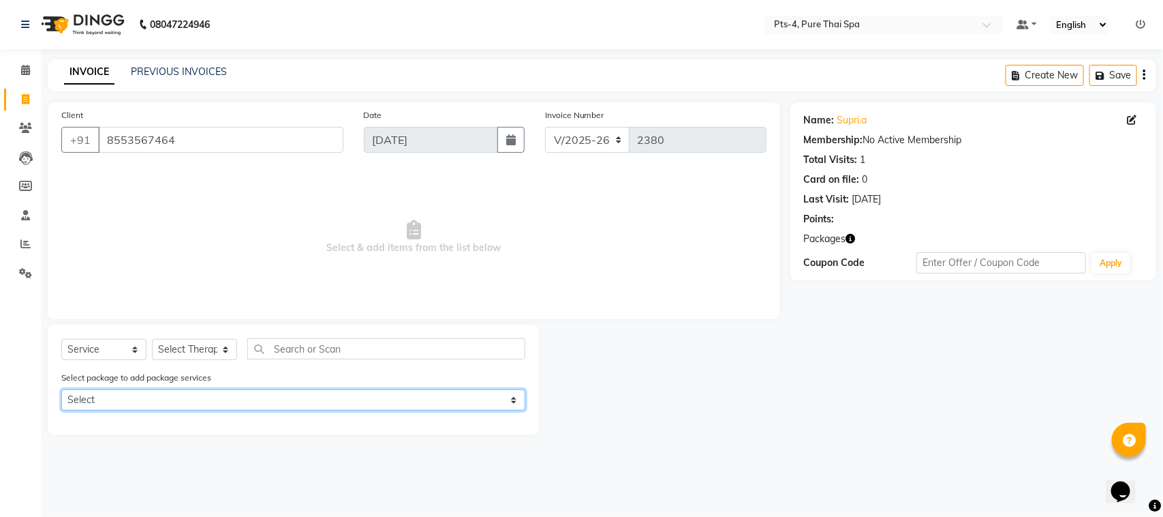
click at [127, 400] on select "Select PTS PACKAGE (10K) 10 SERVICES" at bounding box center [293, 399] width 464 height 21
select select "1: Object"
click at [61, 389] on select "Select PTS PACKAGE (10K) 10 SERVICES" at bounding box center [293, 399] width 464 height 21
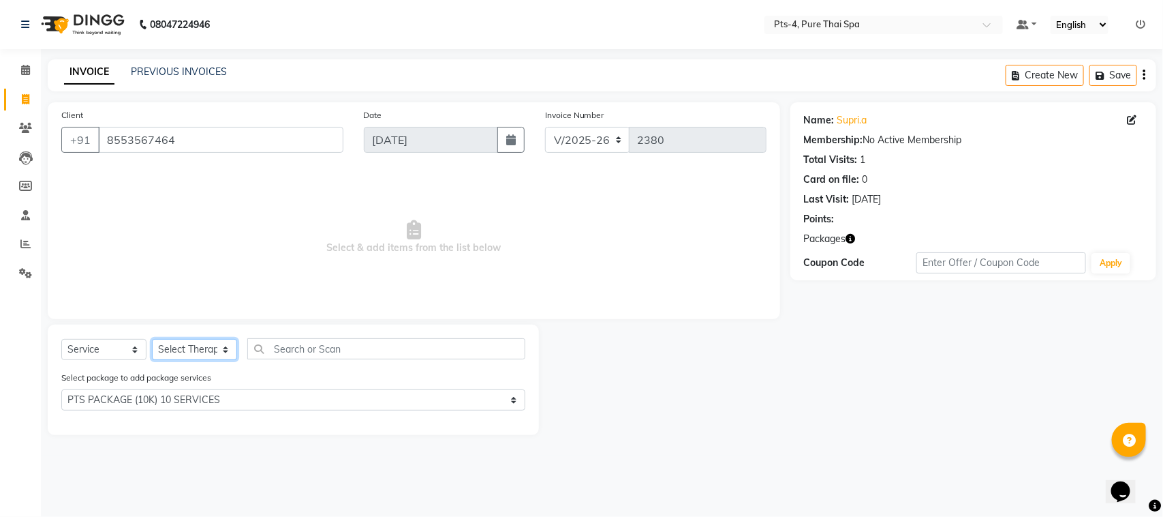
click at [201, 344] on select "Select Therapist" at bounding box center [194, 349] width 85 height 21
click at [202, 349] on select "Select Therapist" at bounding box center [194, 349] width 85 height 21
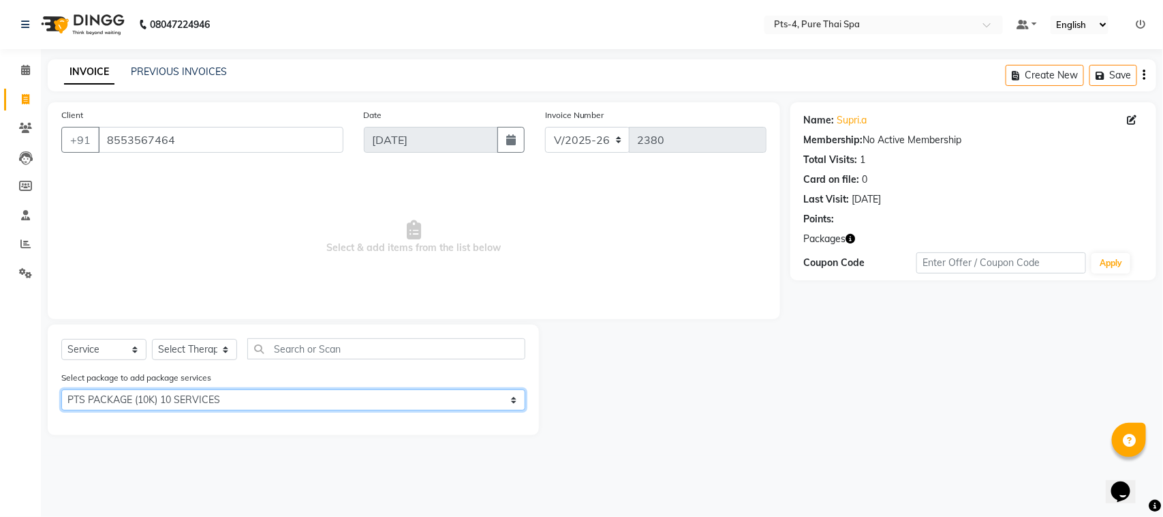
click at [138, 399] on select "Select PTS PACKAGE (10K) 10 SERVICES" at bounding box center [293, 399] width 464 height 21
click at [61, 389] on select "Select PTS PACKAGE (10K) 10 SERVICES" at bounding box center [293, 399] width 464 height 21
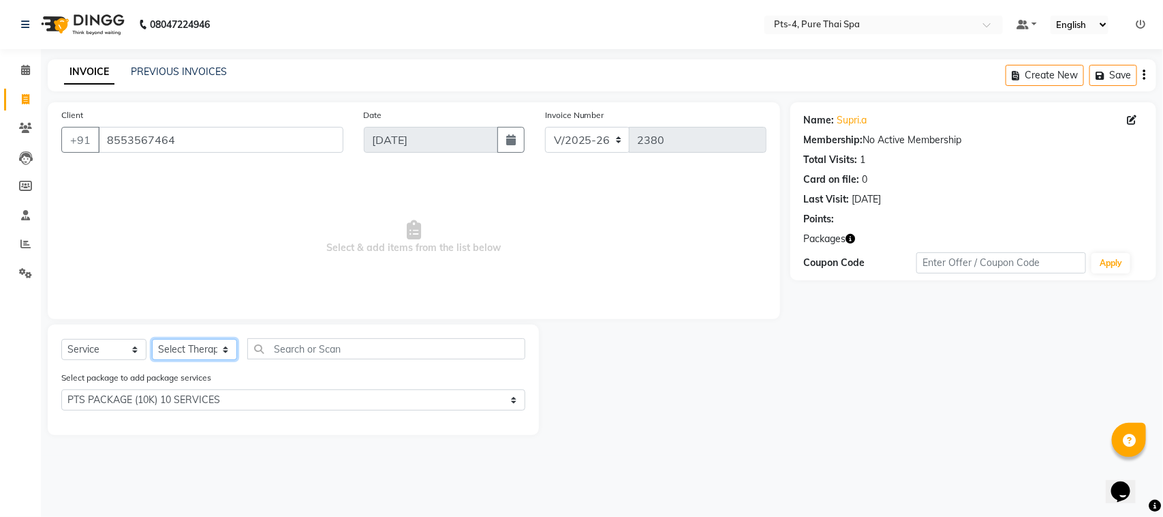
click at [182, 349] on select "Select Therapist" at bounding box center [194, 349] width 85 height 21
click at [152, 339] on select "Select Therapist" at bounding box center [194, 349] width 85 height 21
click at [682, 375] on div at bounding box center [664, 379] width 251 height 110
click at [185, 349] on select "Select Therapist" at bounding box center [194, 349] width 85 height 21
click at [152, 339] on select "Select Therapist" at bounding box center [194, 349] width 85 height 21
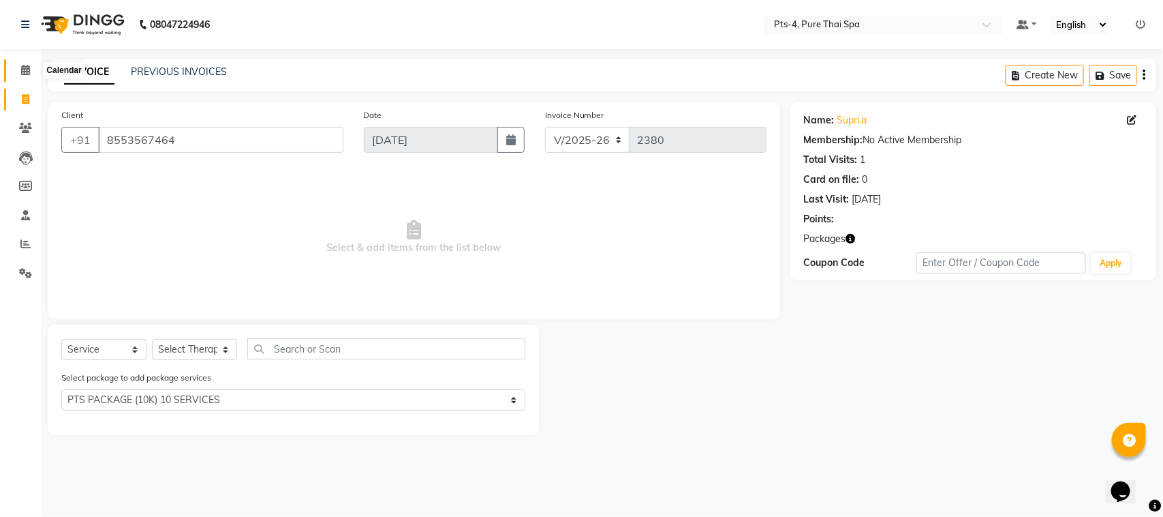
click at [25, 72] on icon at bounding box center [25, 70] width 9 height 10
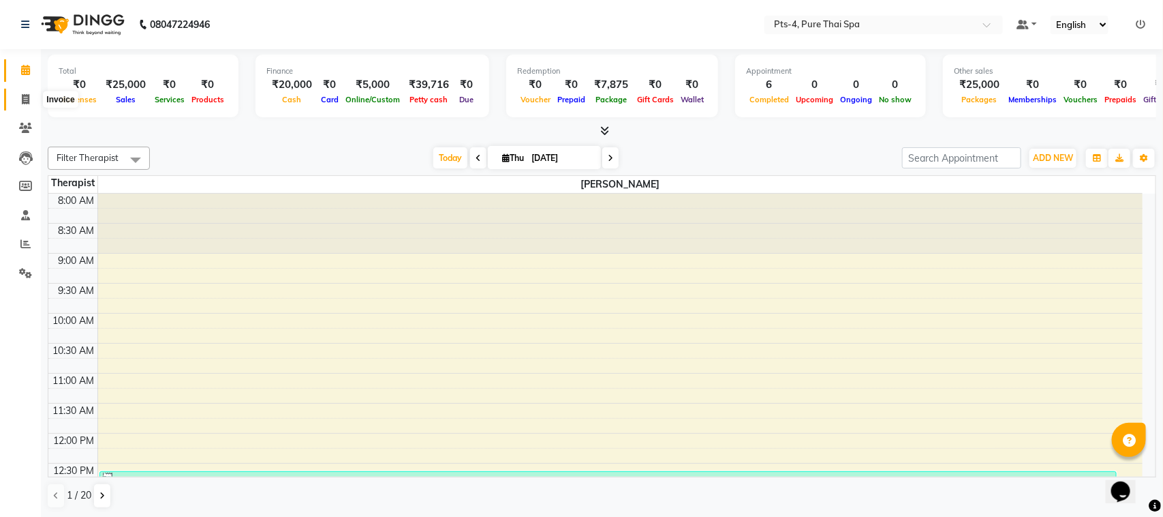
click at [28, 94] on icon at bounding box center [25, 99] width 7 height 10
select select "6459"
select select "service"
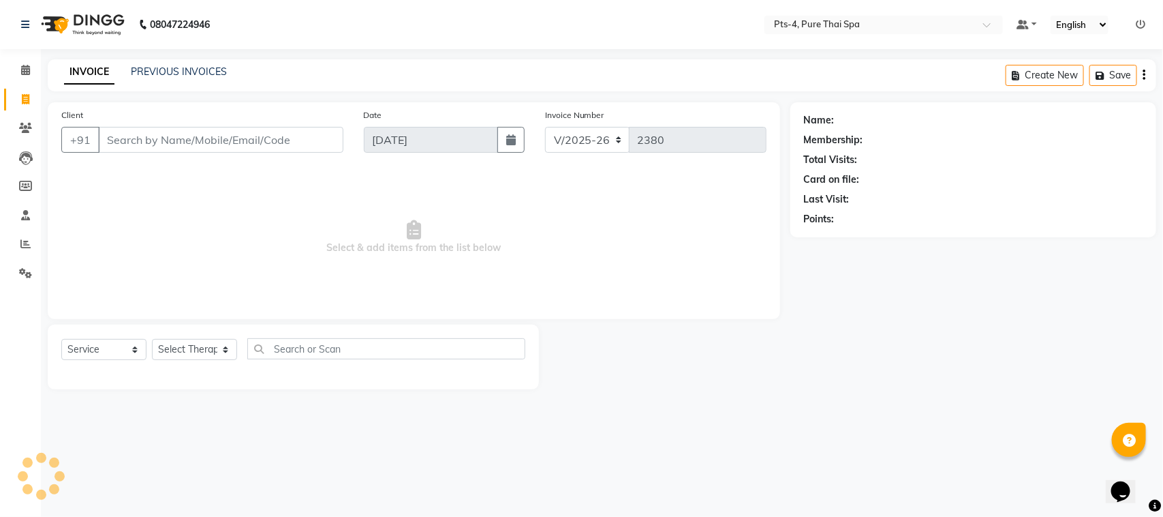
click at [216, 145] on input "Client" at bounding box center [220, 140] width 245 height 26
type input "8553567464"
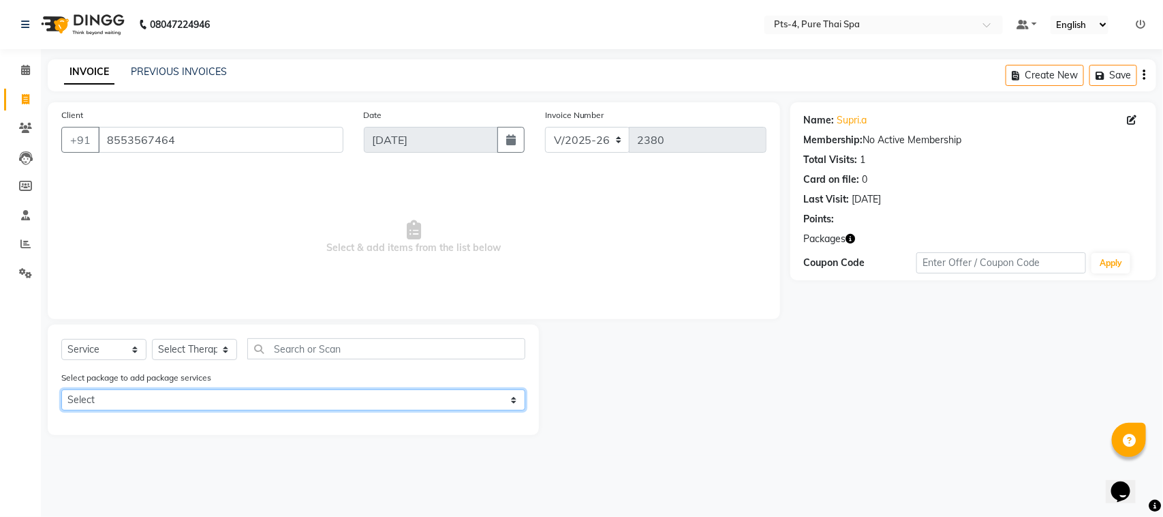
click at [152, 403] on select "Select PTS PACKAGE (10K) 10 SERVICES" at bounding box center [293, 399] width 464 height 21
select select "1: Object"
click at [61, 389] on select "Select PTS PACKAGE (10K) 10 SERVICES" at bounding box center [293, 399] width 464 height 21
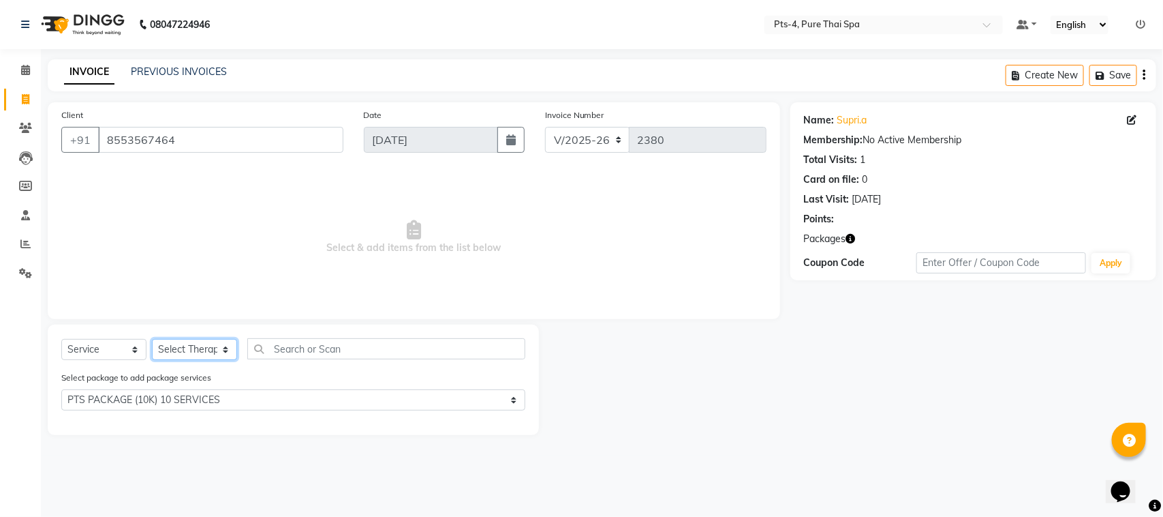
click at [200, 351] on select "Select Therapist [PERSON_NAME] NE [PERSON_NAME] anyone [PERSON_NAME] Candy FON …" at bounding box center [194, 349] width 85 height 21
select select "83713"
click at [152, 339] on select "Select Therapist [PERSON_NAME] NE [PERSON_NAME] anyone [PERSON_NAME] Candy FON …" at bounding box center [194, 349] width 85 height 21
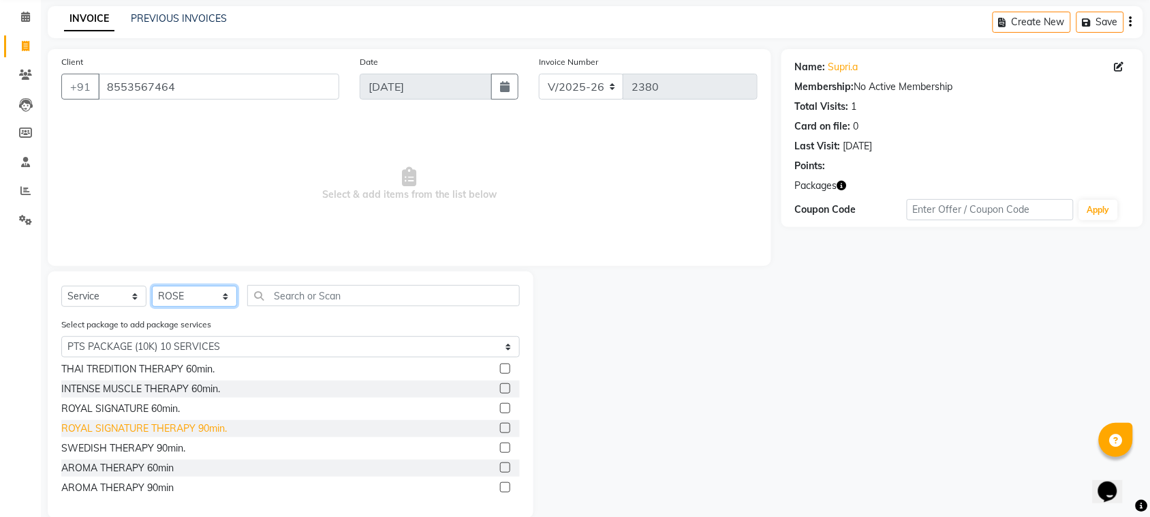
scroll to position [73, 0]
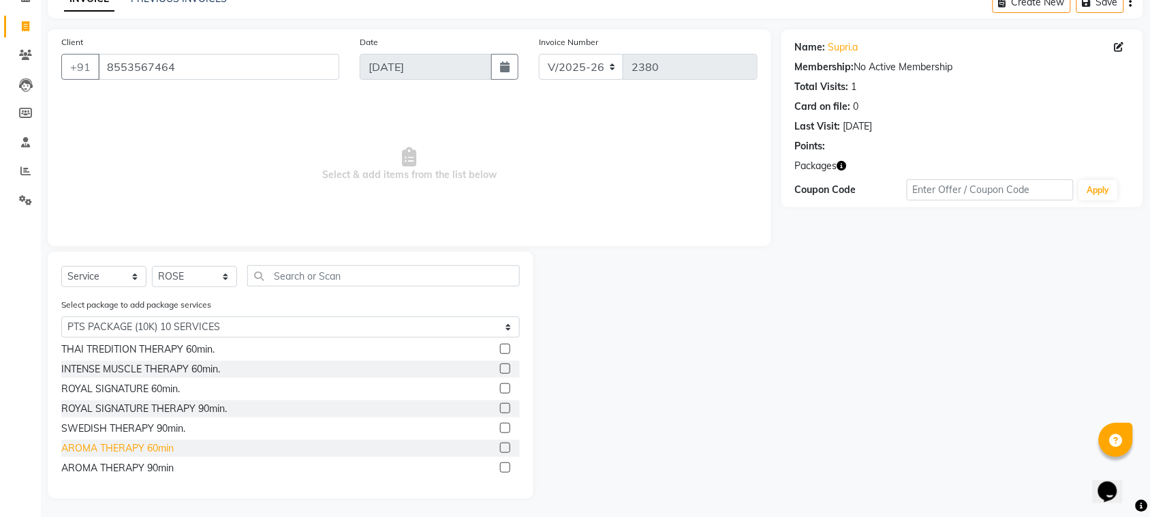
click at [144, 443] on div "AROMA THERAPY 60min" at bounding box center [117, 448] width 112 height 14
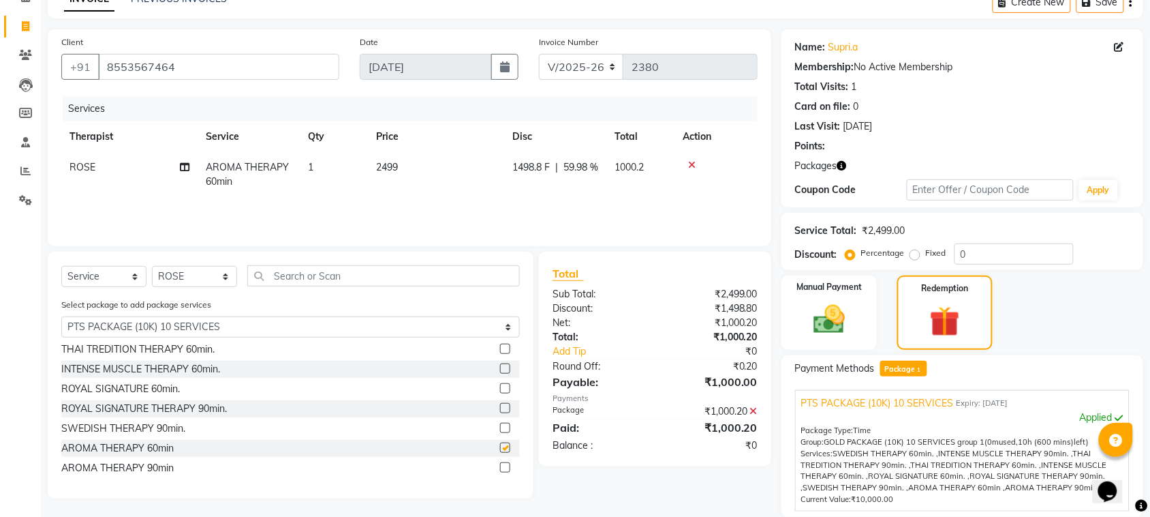
checkbox input "false"
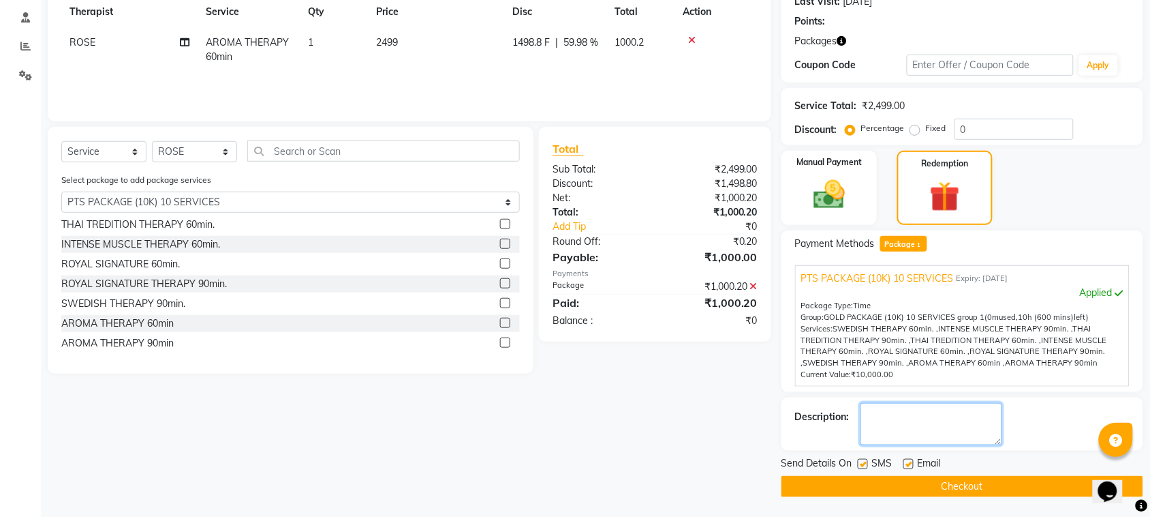
click at [924, 408] on textarea at bounding box center [932, 424] width 142 height 42
click at [877, 426] on textarea at bounding box center [932, 424] width 142 height 42
paste textarea "pts-1-1067"
type textarea "pts-1-1067"
click at [908, 464] on label at bounding box center [909, 464] width 10 height 10
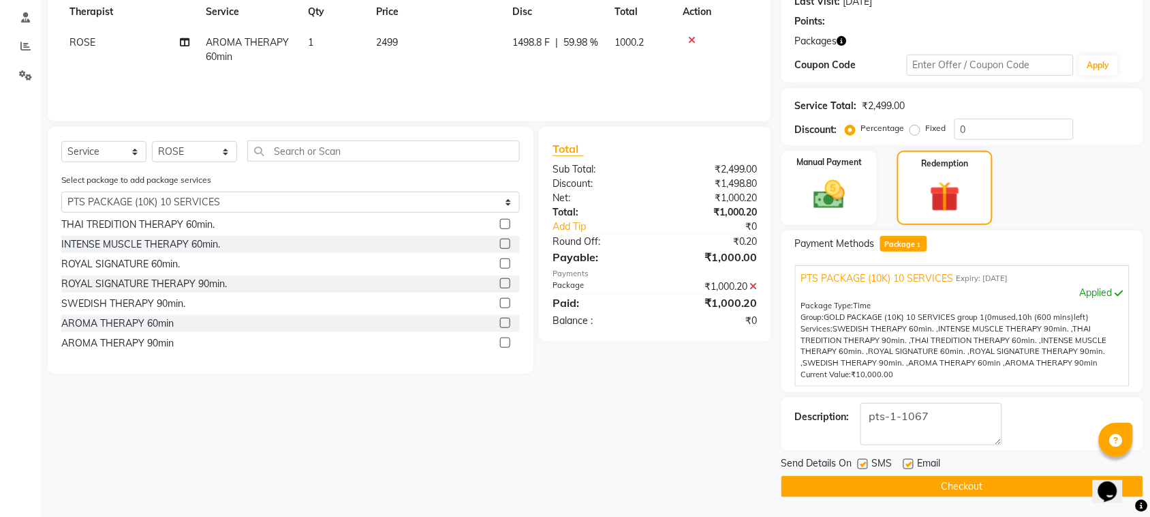
click at [908, 464] on input "checkbox" at bounding box center [908, 464] width 9 height 9
checkbox input "false"
click at [864, 466] on label at bounding box center [863, 464] width 10 height 10
click at [864, 466] on input "checkbox" at bounding box center [862, 464] width 9 height 9
checkbox input "false"
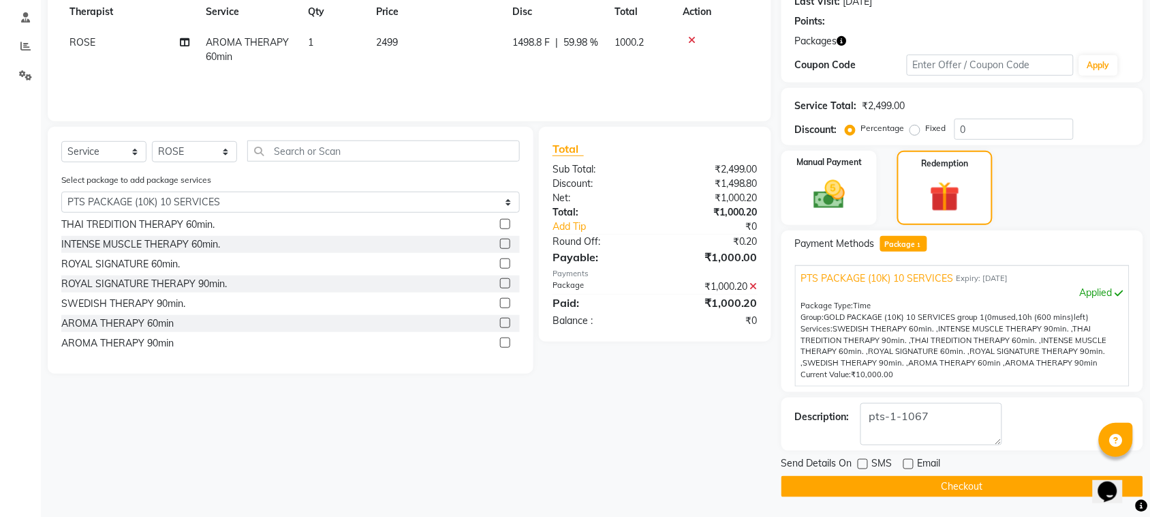
click at [893, 481] on button "Checkout" at bounding box center [963, 486] width 362 height 21
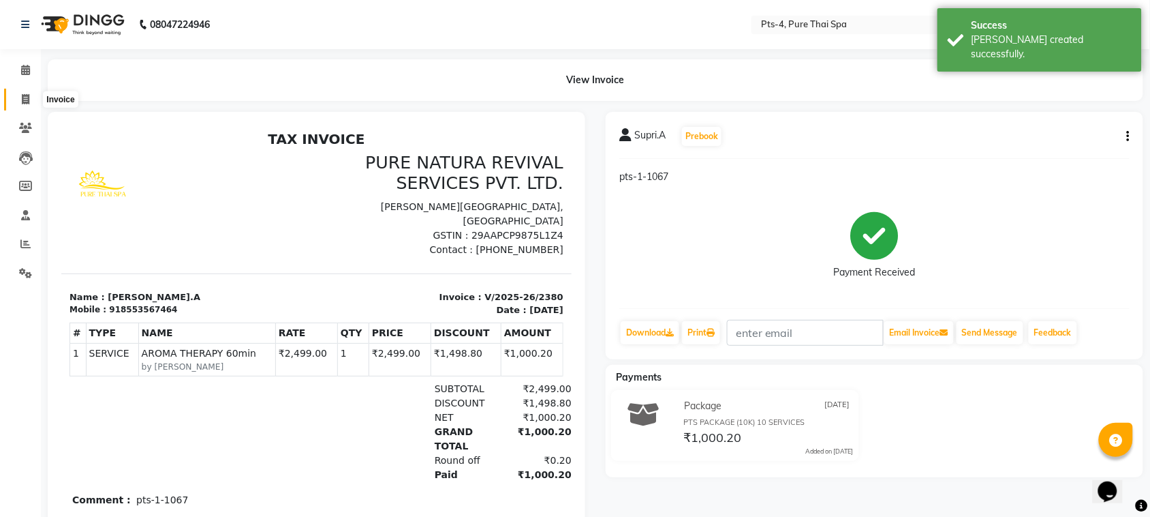
click at [25, 99] on icon at bounding box center [25, 99] width 7 height 10
select select "service"
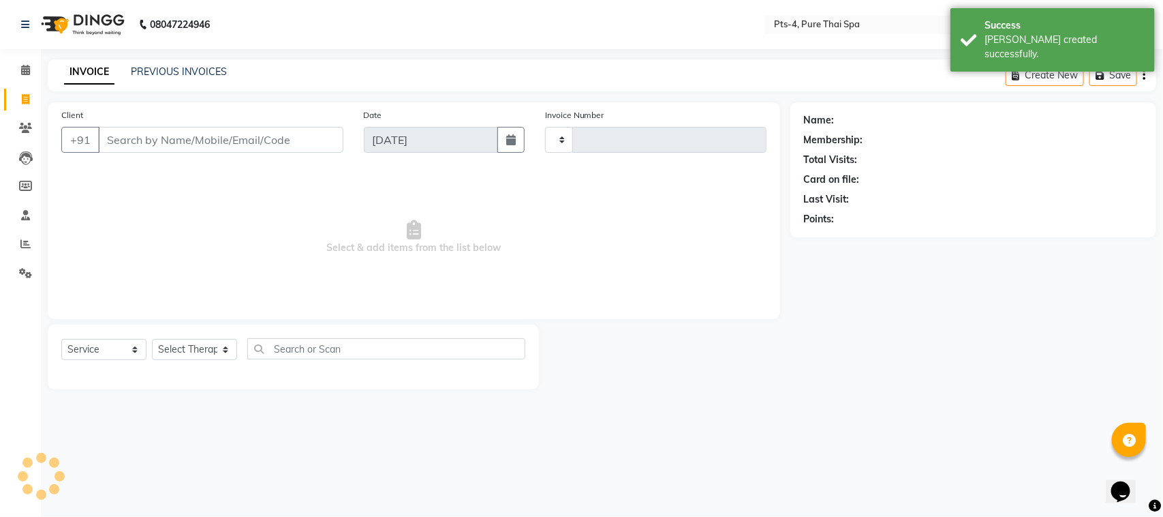
type input "2381"
select select "6459"
click at [185, 68] on link "PREVIOUS INVOICES" at bounding box center [179, 71] width 96 height 12
